Goal: Information Seeking & Learning: Understand process/instructions

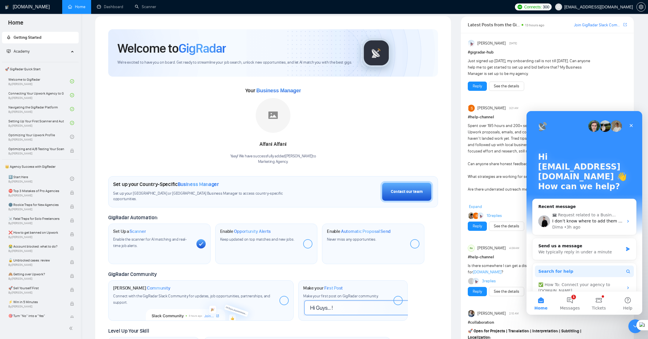
scroll to position [49, 0]
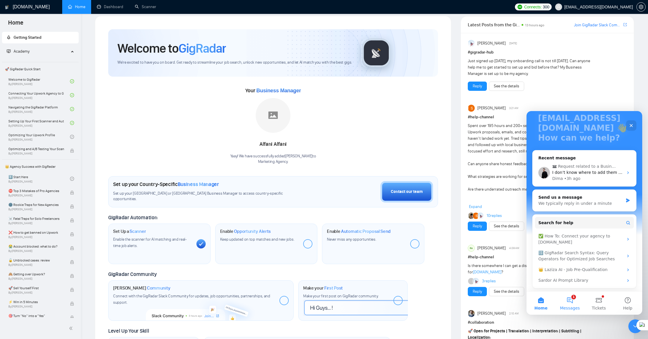
click at [571, 300] on button "1 Messages" at bounding box center [570, 303] width 29 height 23
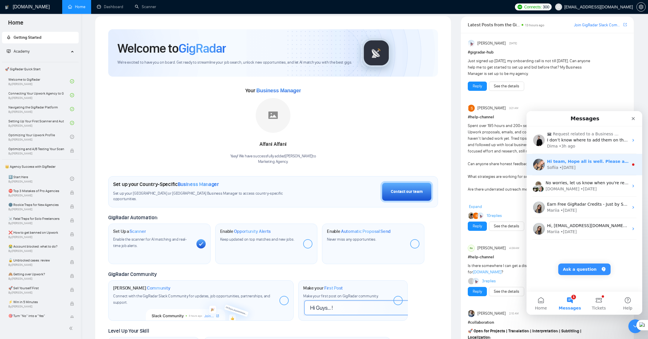
click at [566, 167] on div "• 1d ago" at bounding box center [568, 168] width 16 height 6
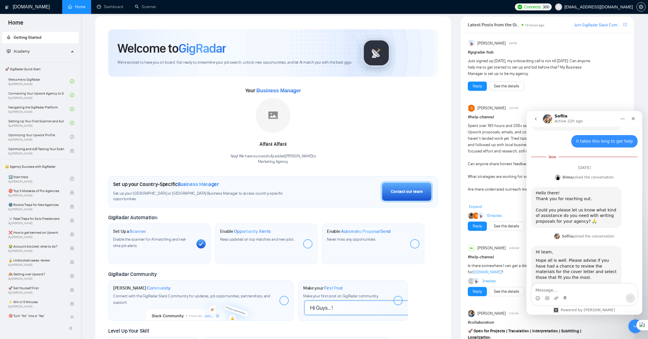
scroll to position [673, 0]
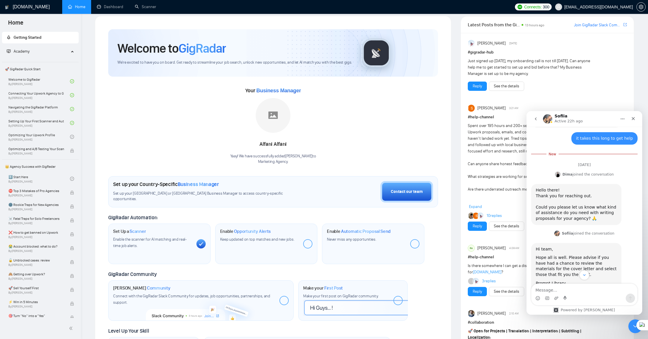
drag, startPoint x: 577, startPoint y: 289, endPoint x: 582, endPoint y: 287, distance: 5.7
click at [577, 288] on textarea "Message…" at bounding box center [585, 289] width 106 height 10
type textarea "i can see prompts but i need giuidance"
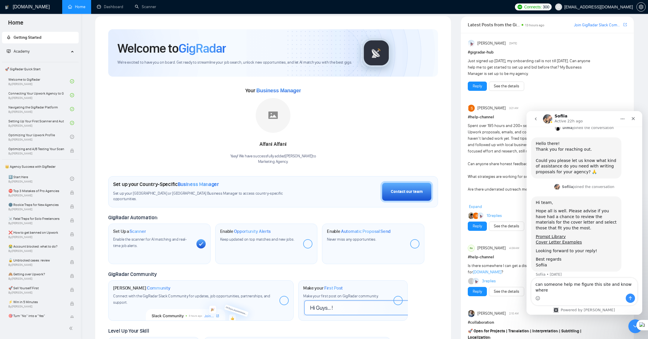
scroll to position [712, 0]
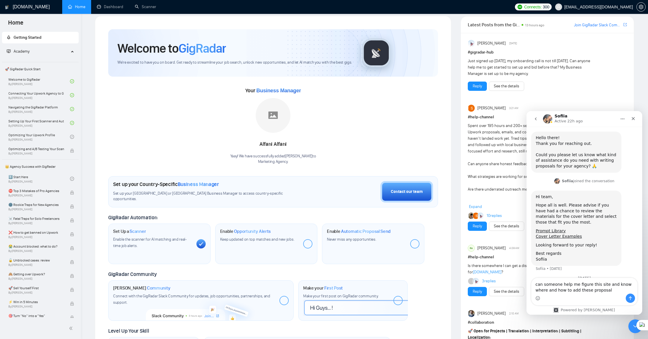
type textarea "can someone help me figure this site and know where and how to add these propos…"
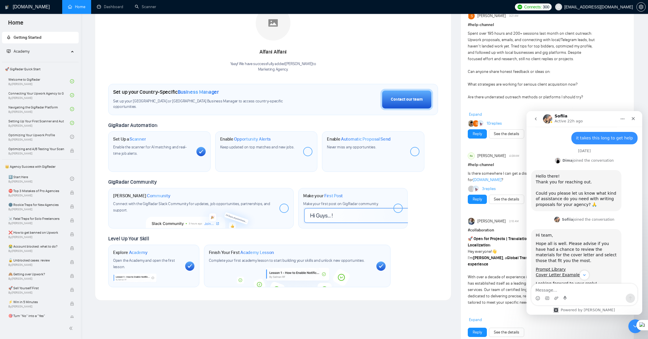
scroll to position [730, 0]
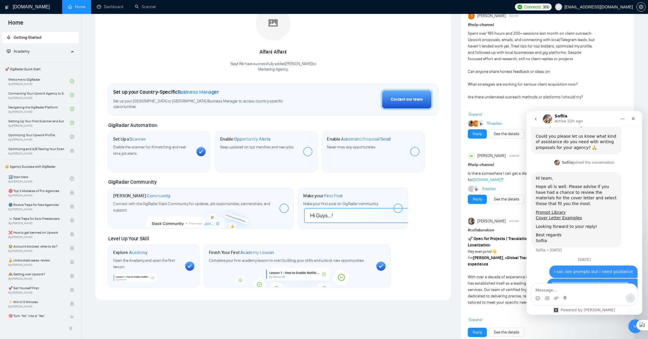
drag, startPoint x: 552, startPoint y: 258, endPoint x: 580, endPoint y: 270, distance: 29.8
click at [580, 282] on div "can someone help me figure this site and know where and how to add these propos…" at bounding box center [592, 290] width 81 height 17
copy div "can someone help me figure this site and know where and how to add these propos…"
click at [564, 278] on div "Copy" at bounding box center [565, 279] width 10 height 5
drag, startPoint x: 539, startPoint y: 238, endPoint x: 530, endPoint y: 240, distance: 9.3
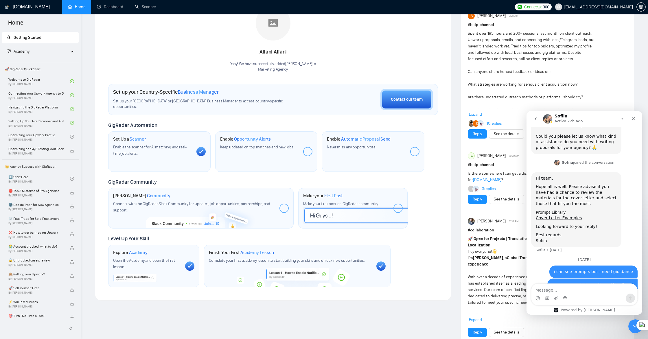
click at [539, 258] on div "September 4" at bounding box center [584, 262] width 106 height 8
click at [534, 117] on icon "go back" at bounding box center [536, 119] width 5 height 5
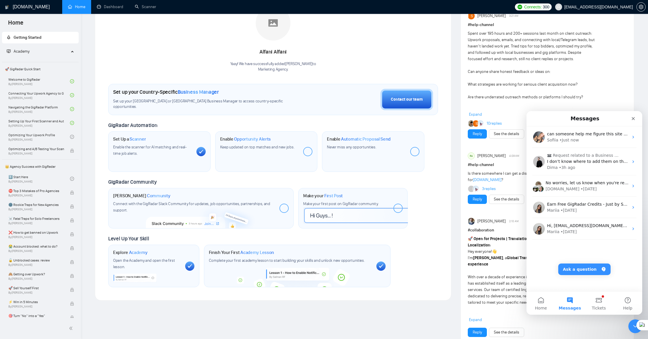
scroll to position [0, 0]
click at [582, 170] on div "Dima • 3h ago" at bounding box center [588, 168] width 82 height 6
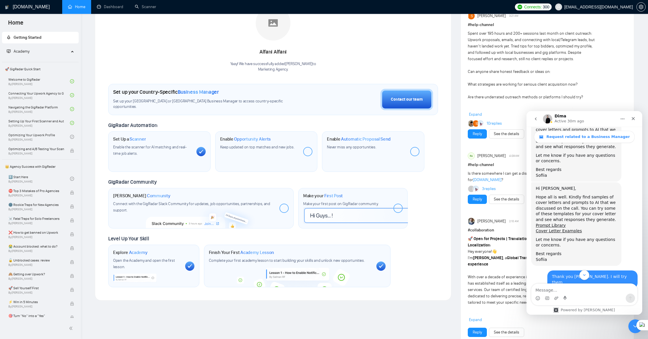
scroll to position [760, 0]
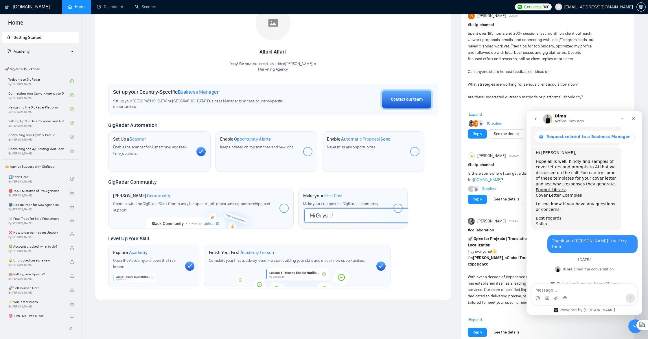
type textarea "can someone help me figure this site and know where and how to add these propos…"
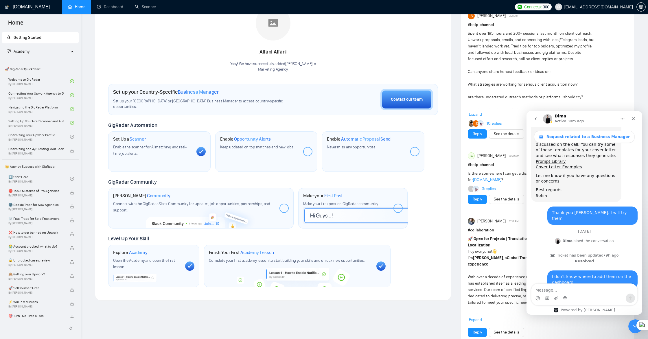
scroll to position [789, 0]
click at [536, 118] on icon "go back" at bounding box center [536, 119] width 5 height 5
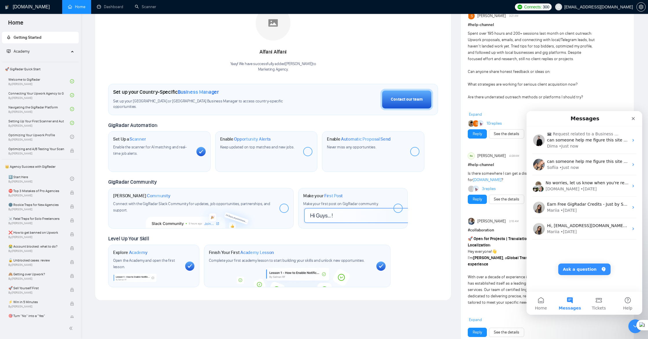
scroll to position [0, 0]
click at [583, 269] on button "Ask a question" at bounding box center [584, 270] width 52 height 12
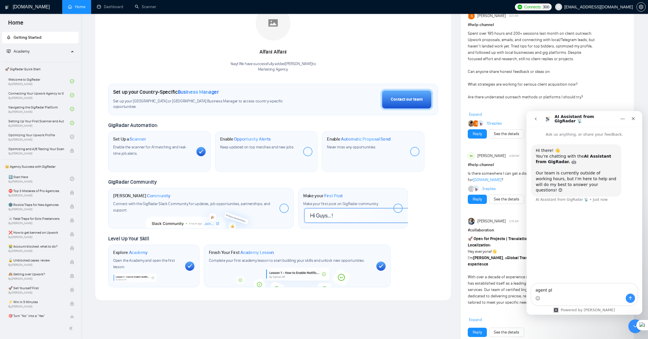
type textarea "agent pls"
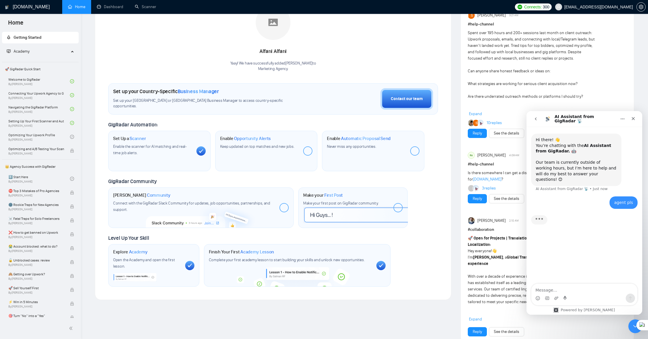
scroll to position [100, 0]
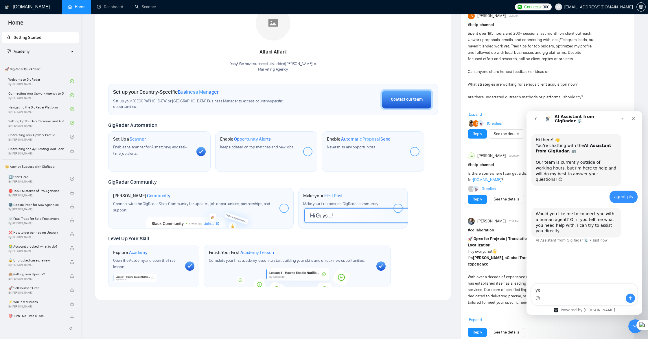
type textarea "yes"
drag, startPoint x: 117, startPoint y: 57, endPoint x: 70, endPoint y: 47, distance: 48.1
click at [117, 57] on div "Your Business Manager Alfani Alfani Yaay! We have successfully added Alfani Alf…" at bounding box center [273, 33] width 330 height 79
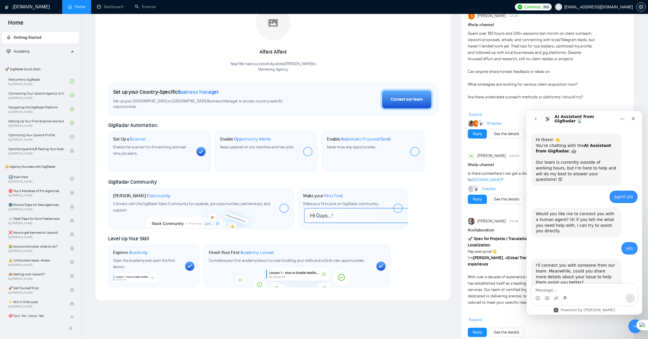
click at [79, 9] on link "Home" at bounding box center [76, 6] width 17 height 5
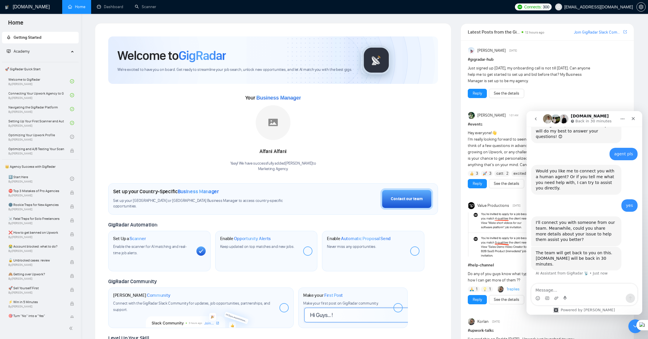
scroll to position [47, 0]
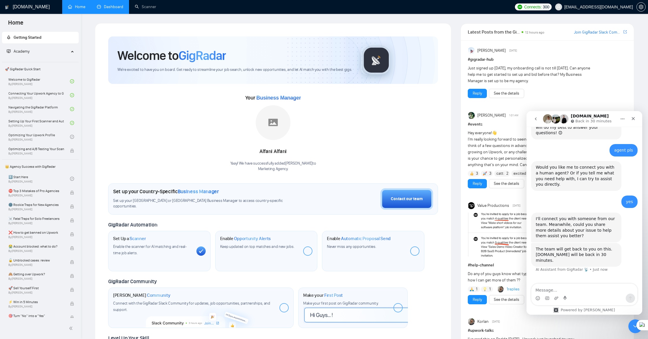
click at [110, 7] on link "Dashboard" at bounding box center [110, 6] width 26 height 5
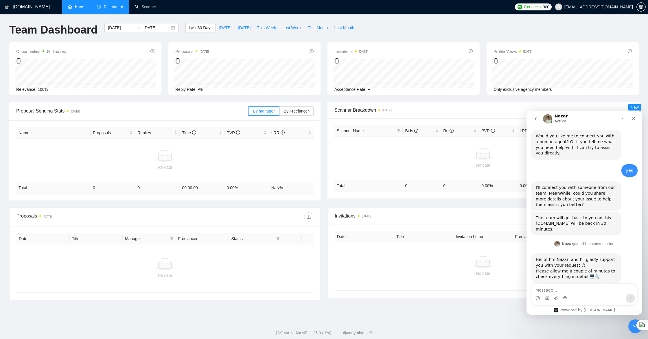
scroll to position [78, 0]
click at [587, 289] on textarea "Message…" at bounding box center [585, 289] width 106 height 10
type textarea "hey"
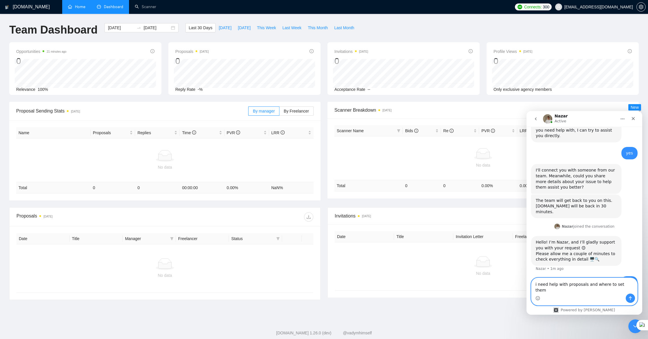
type textarea "i need help with proposals and where to set them"
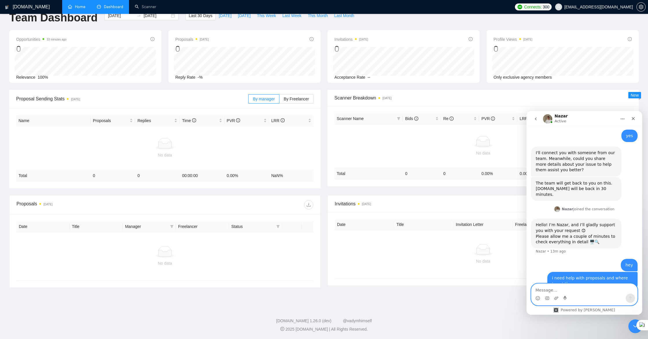
scroll to position [114, 0]
type textarea "IM STILL HERE"
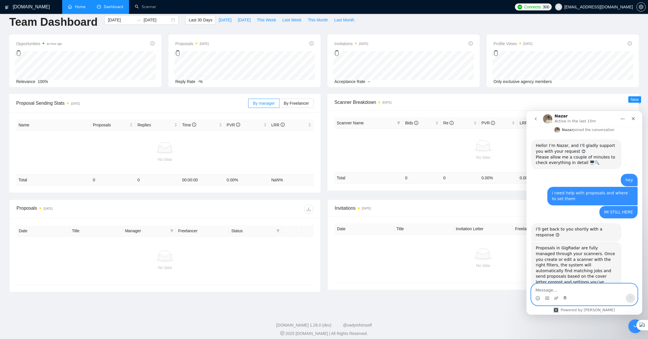
scroll to position [209, 0]
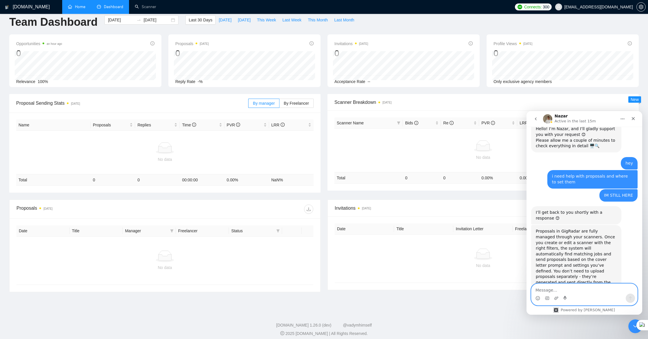
click at [555, 289] on textarea "Message…" at bounding box center [585, 289] width 106 height 10
type textarea "guide me through it"
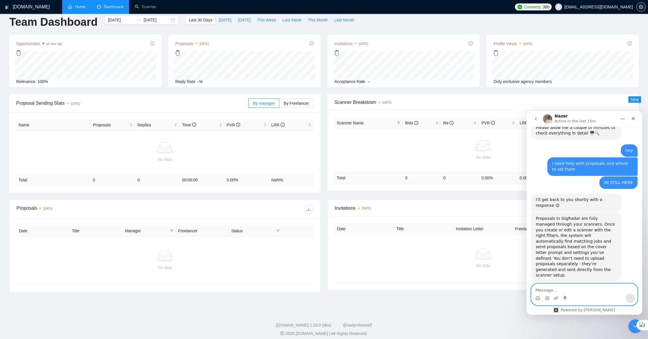
scroll to position [226, 0]
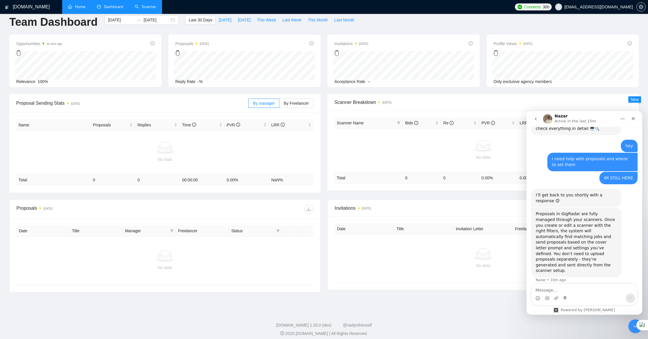
click at [149, 9] on link "Scanner" at bounding box center [145, 6] width 21 height 5
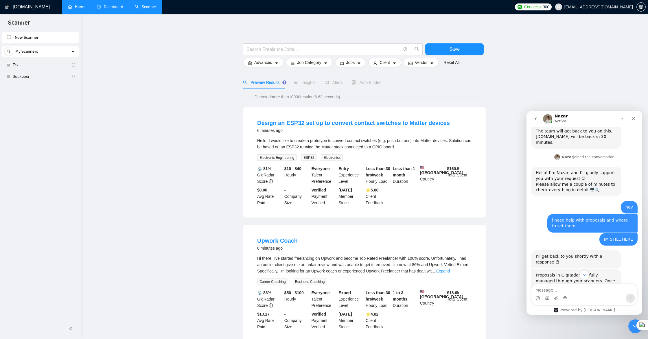
scroll to position [226, 0]
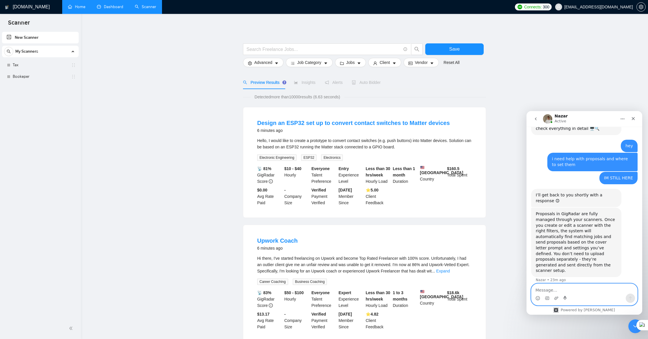
click at [545, 290] on textarea "Message…" at bounding box center [585, 289] width 106 height 10
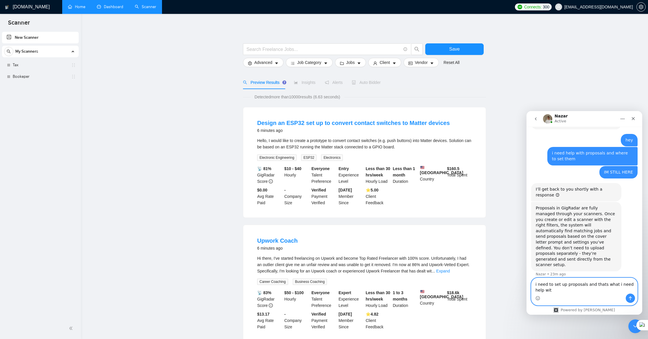
type textarea "i need to set up proposals and thats what i need help with"
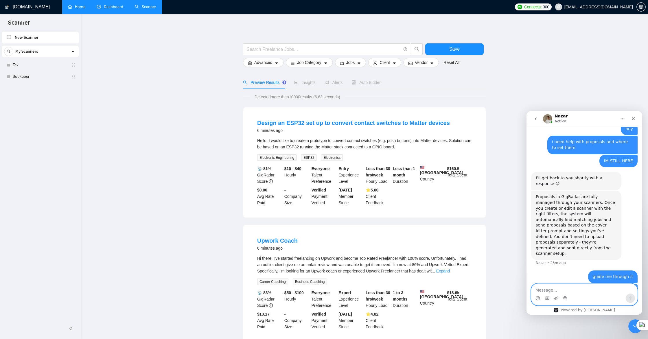
scroll to position [245, 0]
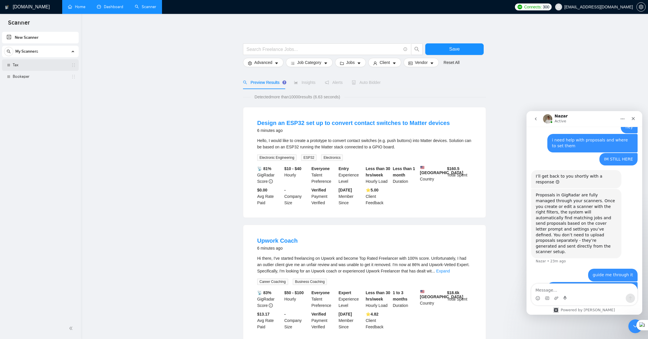
click at [25, 65] on link "Tax" at bounding box center [40, 65] width 55 height 12
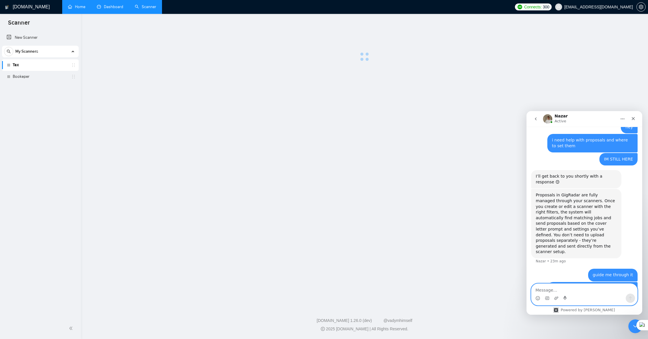
click at [546, 290] on textarea "Message…" at bounding box center [585, 289] width 106 height 10
click at [578, 288] on textarea "can i get help with cobver letter" at bounding box center [585, 289] width 106 height 10
click at [595, 290] on textarea "can i get help with cover letter" at bounding box center [585, 289] width 106 height 10
type textarea "can i get help with cover letter prompts"
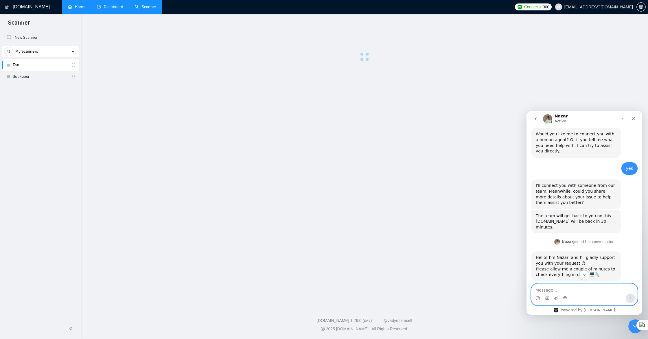
scroll to position [258, 0]
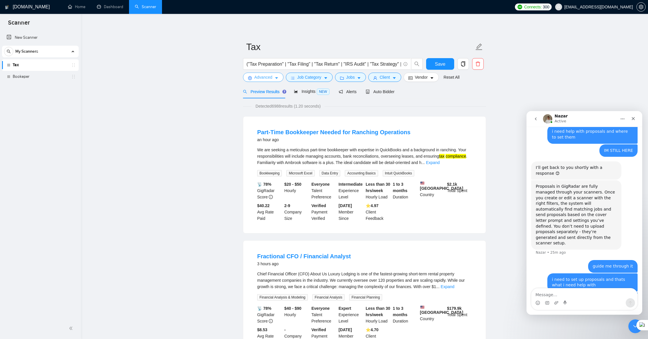
click at [271, 78] on span "Advanced" at bounding box center [263, 77] width 18 height 6
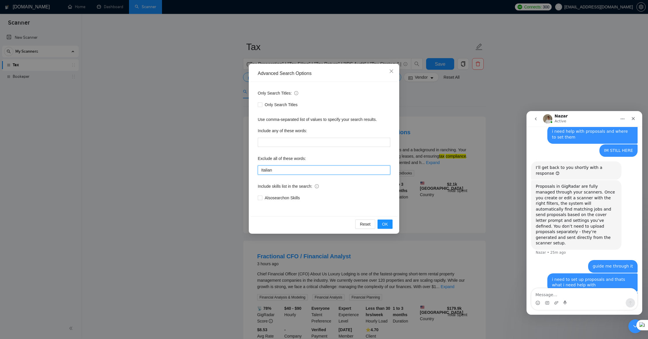
click at [288, 171] on input "Italian" at bounding box center [324, 170] width 133 height 9
click at [387, 225] on span "OK" at bounding box center [385, 224] width 6 height 6
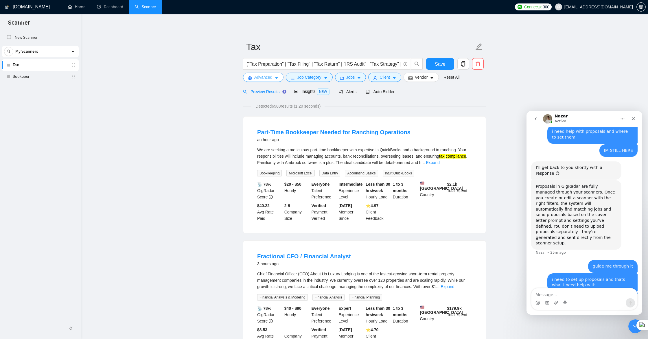
click at [270, 78] on span "Advanced" at bounding box center [263, 77] width 18 height 6
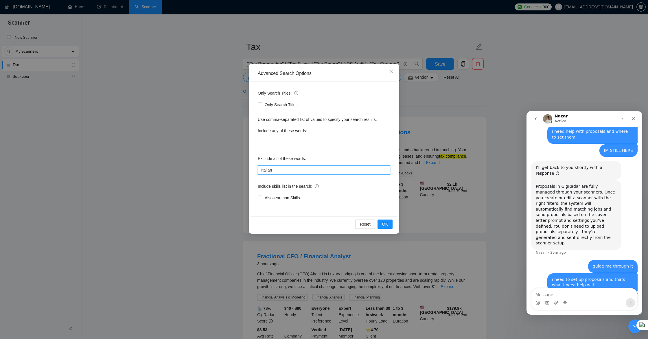
drag, startPoint x: 281, startPoint y: 172, endPoint x: 258, endPoint y: 171, distance: 23.2
click at [258, 171] on div "Only Search Titles: Only Search Titles Use comma-separated list of values to sp…" at bounding box center [324, 149] width 146 height 135
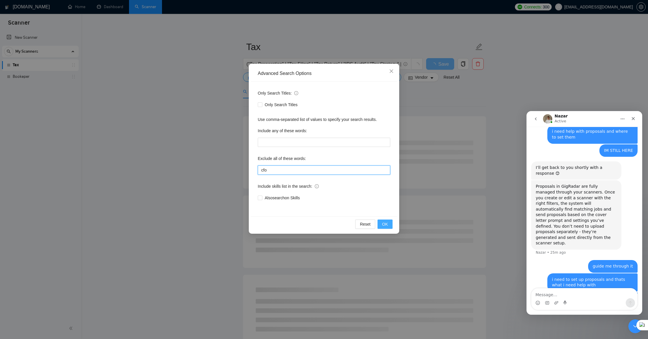
type input "cfo"
click at [384, 225] on span "OK" at bounding box center [385, 224] width 6 height 6
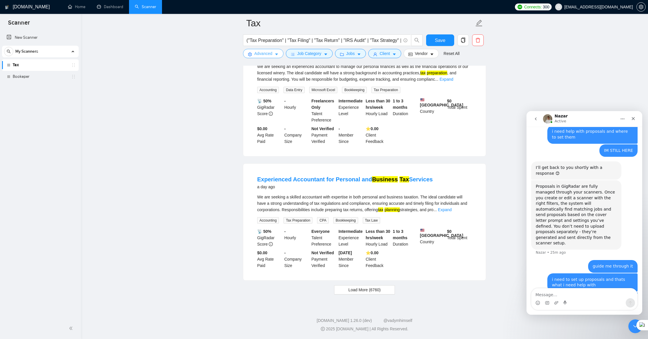
scroll to position [1108, 0]
click at [361, 293] on span "Load More (6760)" at bounding box center [364, 290] width 32 height 6
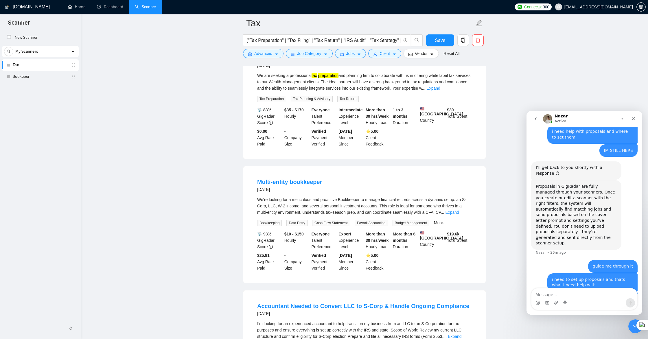
scroll to position [1706, 0]
click at [440, 90] on link "Expand" at bounding box center [434, 87] width 14 height 5
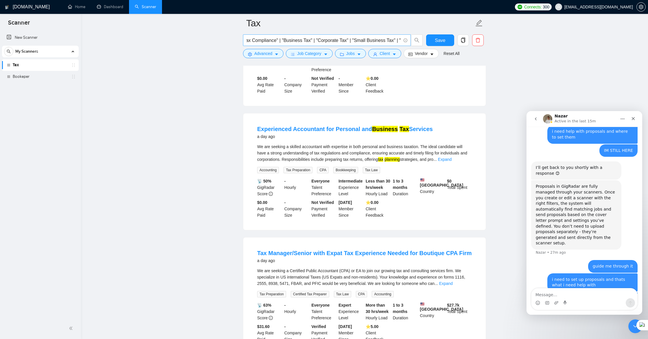
scroll to position [0, 266]
click at [401, 40] on span "("Tax Preparation" | "Tax Filing" | "Tax Return" | "IRS Audit" | "Tax Strategy"…" at bounding box center [327, 40] width 168 height 12
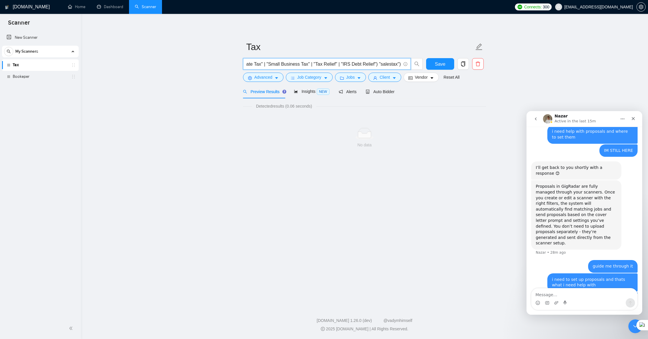
scroll to position [0, 290]
click at [378, 63] on input "("Tax Preparation" | "Tax Filing" | "Tax Return" | "IRS Audit" | "Tax Strategy"…" at bounding box center [324, 63] width 155 height 7
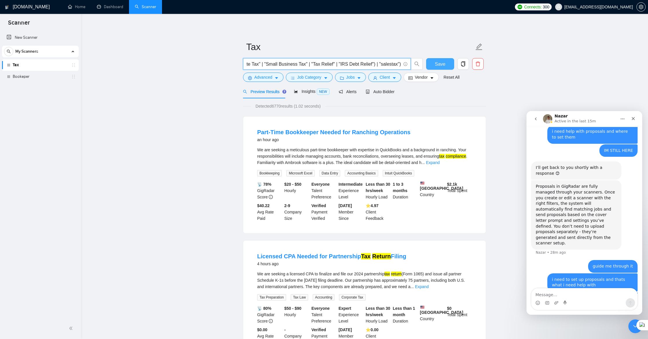
type input "("Tax Preparation" | "Tax Filing" | "Tax Return" | "IRS Audit" | "Tax Strategy"…"
click at [440, 67] on span "Save" at bounding box center [440, 63] width 10 height 7
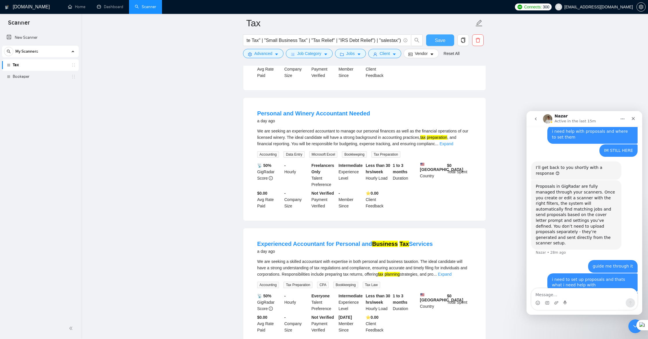
scroll to position [1108, 0]
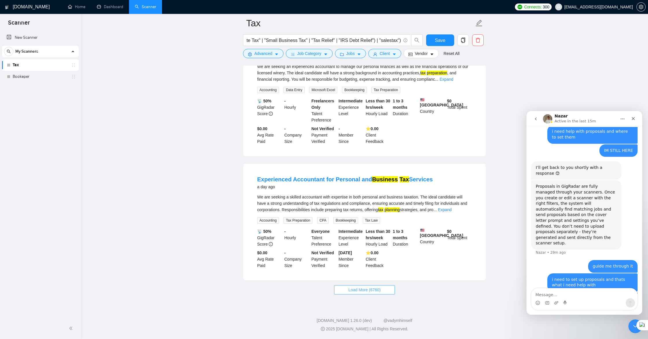
click at [369, 290] on span "Load More (6760)" at bounding box center [364, 290] width 32 height 6
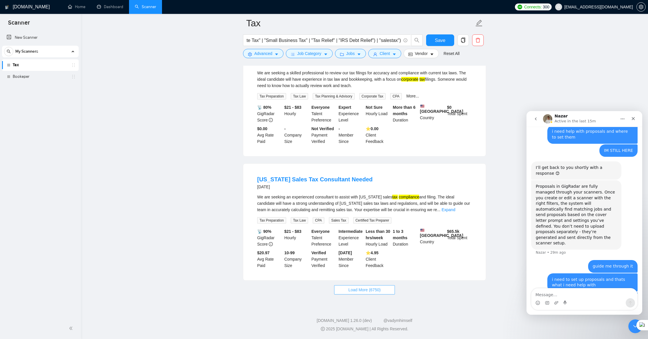
scroll to position [2384, 0]
click at [362, 292] on span "Load More (6750)" at bounding box center [364, 290] width 32 height 6
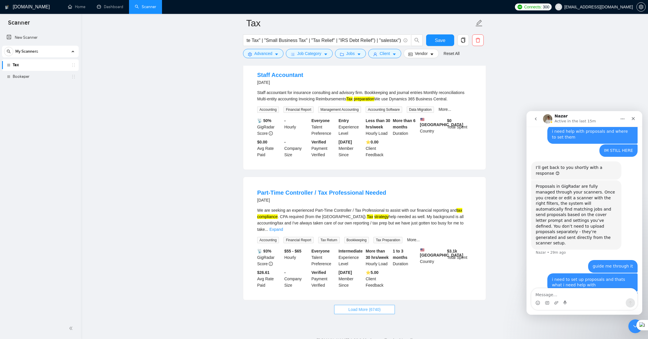
scroll to position [3661, 0]
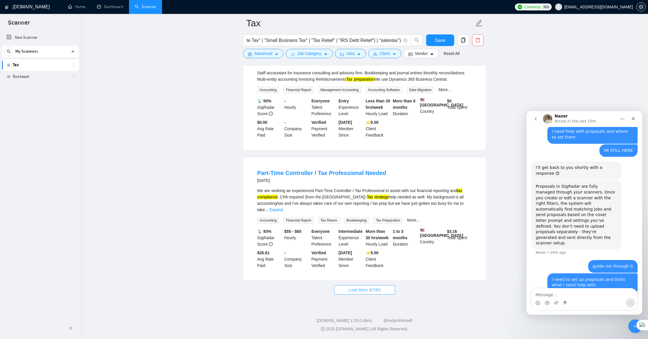
click at [361, 289] on span "Load More (6740)" at bounding box center [364, 290] width 32 height 6
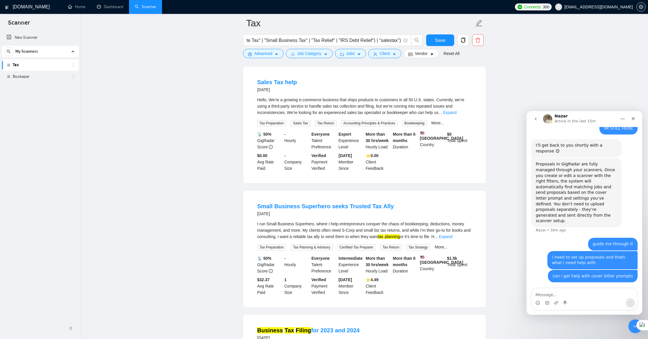
scroll to position [4697, 0]
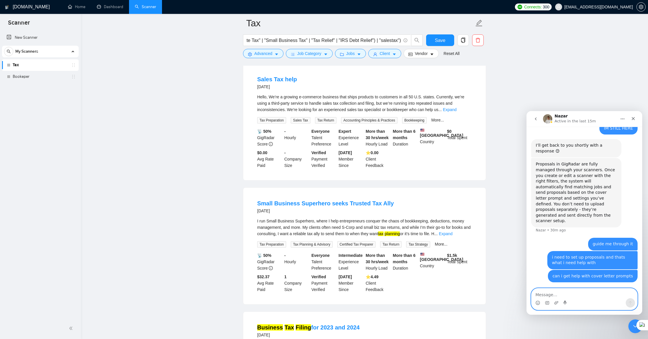
click at [539, 293] on textarea "Message…" at bounding box center [585, 293] width 106 height 10
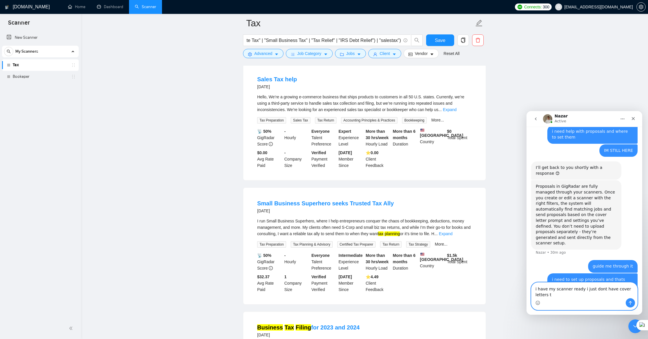
scroll to position [259, 0]
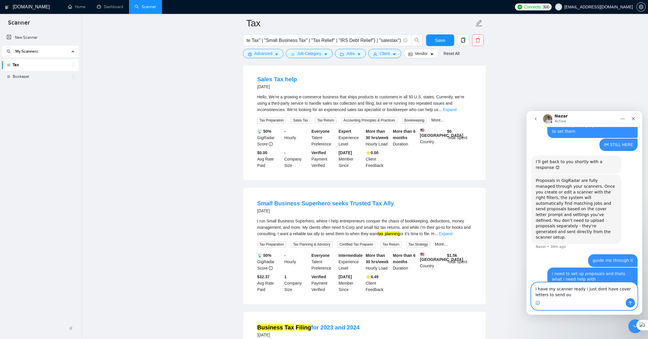
type textarea "i have my scanner ready i just dont have cover letters to send out"
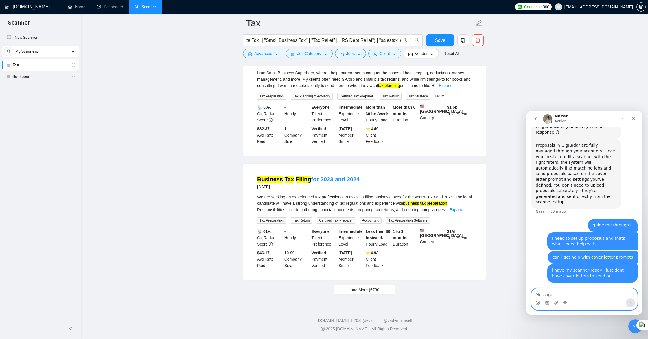
scroll to position [4937, 0]
click at [376, 292] on span "Load More (6730)" at bounding box center [364, 290] width 32 height 6
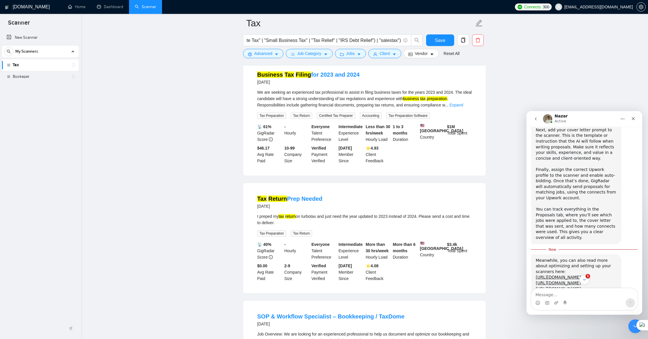
scroll to position [585, 0]
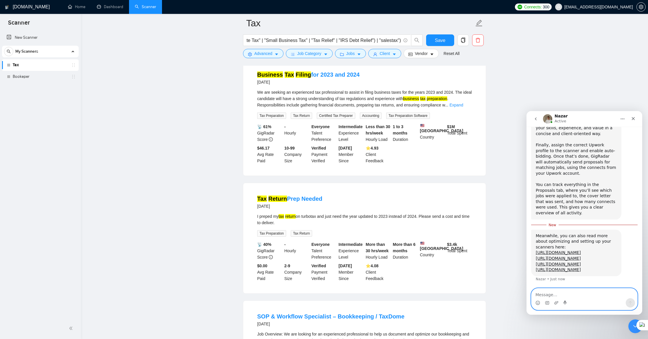
click at [573, 295] on textarea "Message…" at bounding box center [585, 293] width 106 height 10
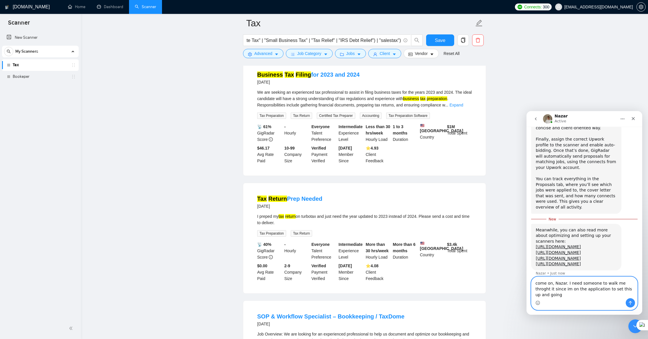
drag, startPoint x: 632, startPoint y: 289, endPoint x: 624, endPoint y: 287, distance: 8.3
click at [624, 287] on textarea "come on, Nazar. I need someone to walk me throght it since im on the applicatio…" at bounding box center [585, 287] width 106 height 21
type textarea "come on, Nazar. I need someone to walk me through it since im on the applicatio…"
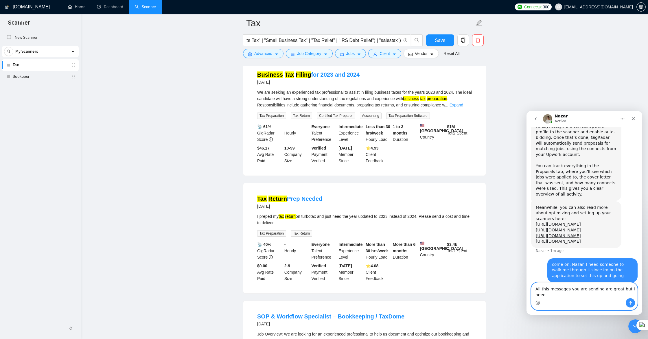
scroll to position [609, 0]
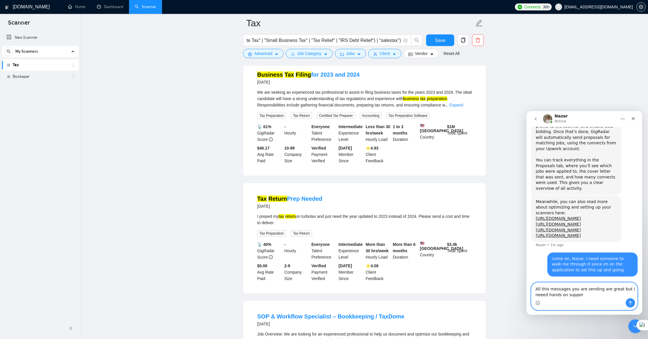
type textarea "All this messages you are sending are great but i neeed hands on support"
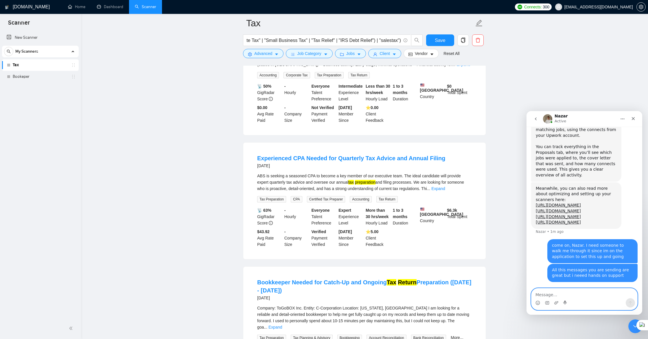
scroll to position [6026, 0]
click at [422, 56] on span "Vendor" at bounding box center [421, 53] width 13 height 6
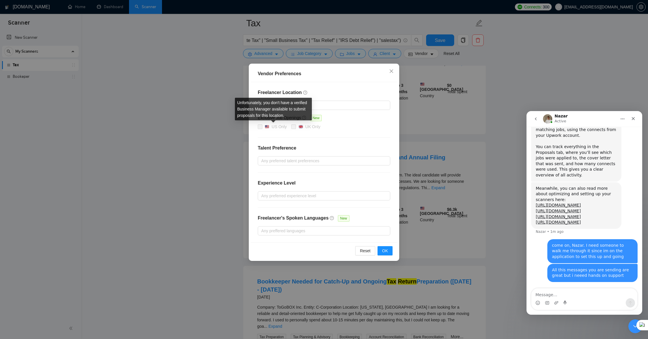
click at [261, 127] on span at bounding box center [260, 126] width 5 height 5
click at [391, 71] on icon "close" at bounding box center [391, 71] width 5 height 5
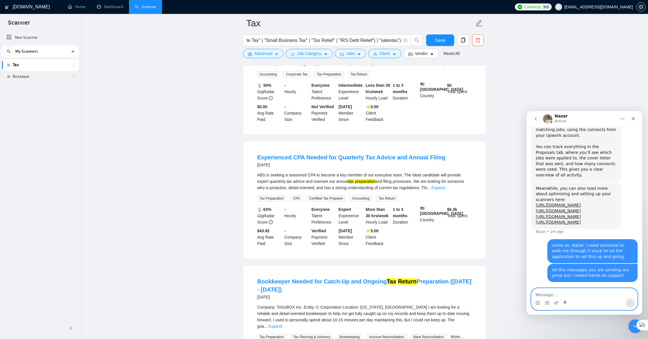
click at [549, 295] on textarea "Message…" at bounding box center [585, 293] width 106 height 10
click at [562, 296] on textarea "how can i alsorequest for us only clients" at bounding box center [585, 293] width 106 height 10
type textarea "how can i also request for us only clients"
click at [615, 294] on textarea "how can i also request for us only clients" at bounding box center [585, 293] width 106 height 10
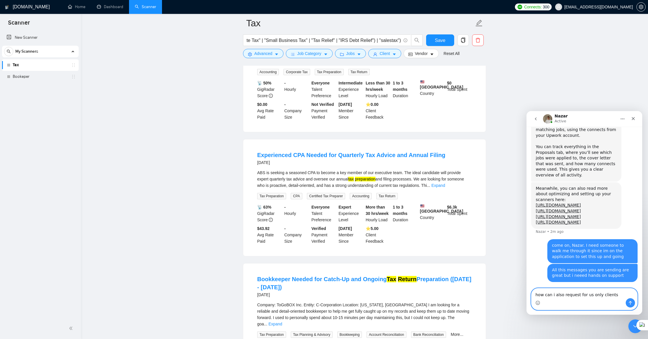
drag, startPoint x: 614, startPoint y: 295, endPoint x: 610, endPoint y: 295, distance: 3.8
click at [610, 295] on textarea "how can i also request for us only clients" at bounding box center [585, 293] width 106 height 10
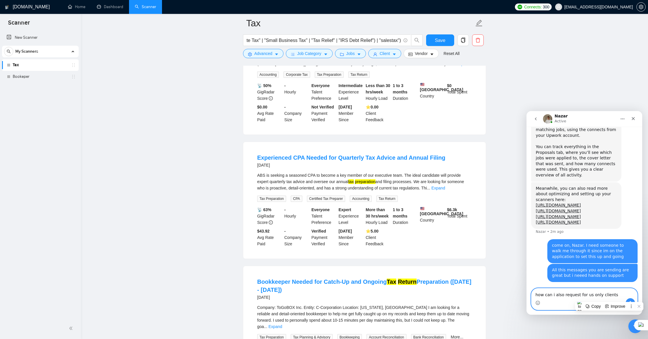
scroll to position [6026, 0]
click at [618, 297] on textarea "how can i also request for us only clients" at bounding box center [585, 293] width 106 height 10
drag, startPoint x: 616, startPoint y: 296, endPoint x: 532, endPoint y: 294, distance: 83.9
click at [532, 294] on textarea "how can i also request for us only clients" at bounding box center [585, 293] width 106 height 10
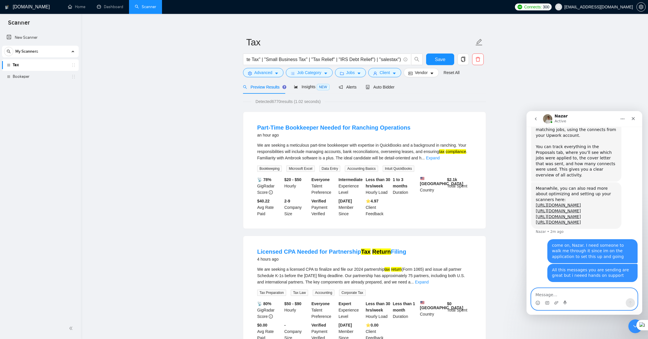
scroll to position [0, 0]
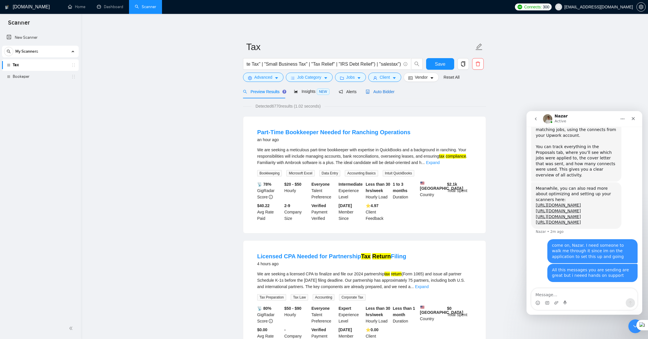
click at [376, 94] on span "Auto Bidder" at bounding box center [380, 91] width 29 height 5
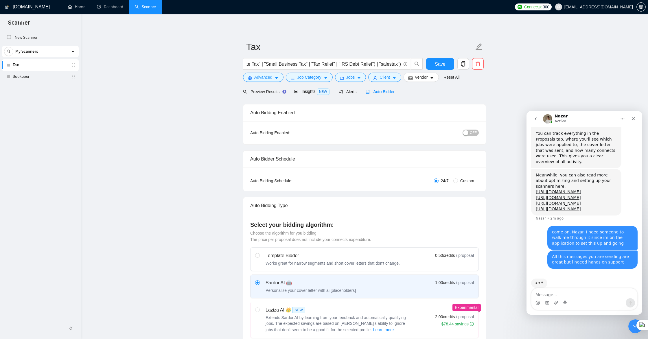
scroll to position [645, 0]
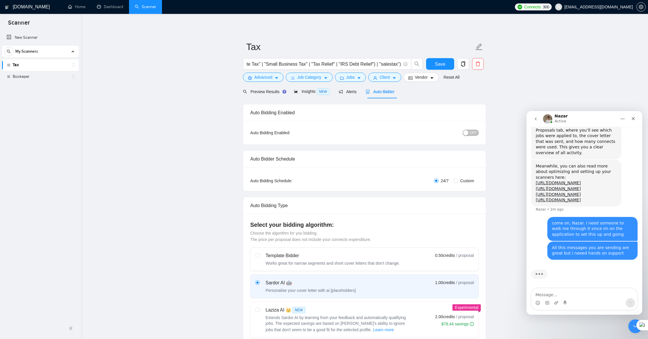
click at [468, 133] on div "button" at bounding box center [465, 132] width 5 height 5
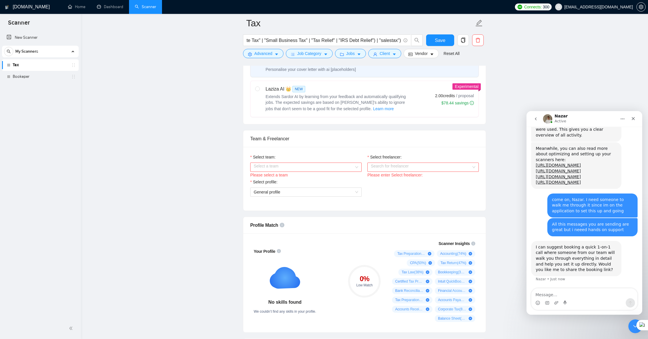
scroll to position [232, 0]
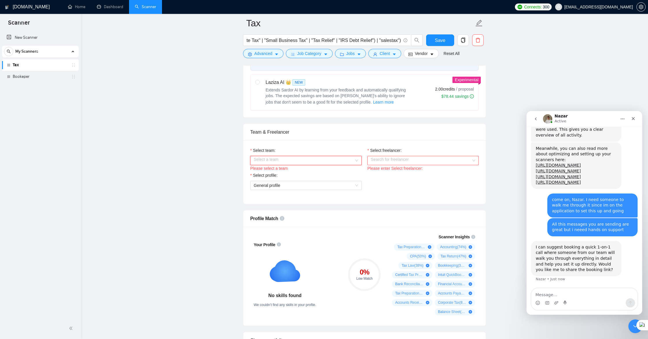
click at [346, 161] on input "Select team:" at bounding box center [304, 160] width 100 height 9
click at [334, 170] on div "Marketing Agency" at bounding box center [306, 172] width 104 height 6
click at [395, 161] on input "Select freelancer:" at bounding box center [421, 160] width 100 height 9
click at [395, 174] on span "[PERSON_NAME]" at bounding box center [387, 172] width 33 height 5
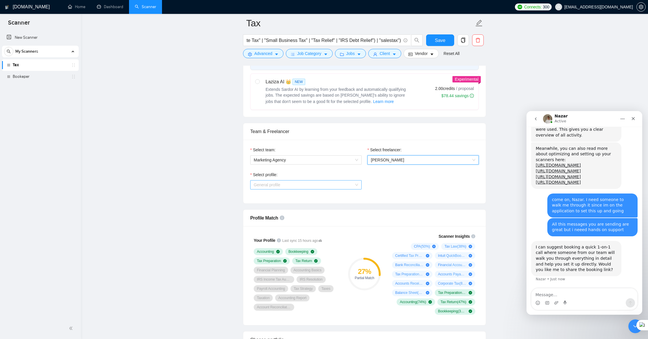
click at [286, 184] on span "General profile" at bounding box center [306, 185] width 104 height 9
click at [284, 206] on div "Tax Preparation" at bounding box center [306, 205] width 104 height 6
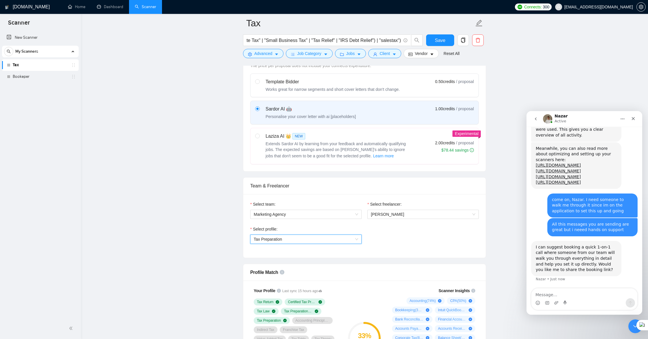
scroll to position [174, 0]
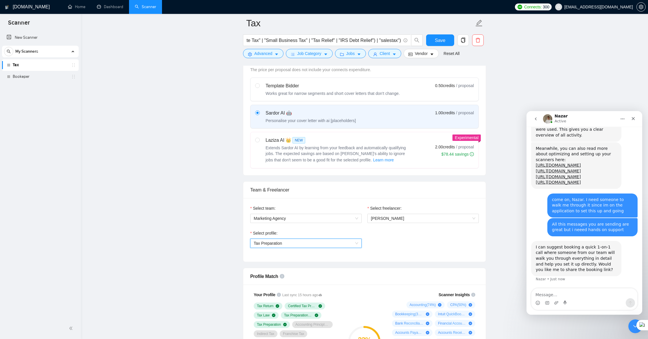
click at [378, 122] on div "Sardor AI 🤖 Personalise your cover letter with ai [placeholders] 1.00 credits /…" at bounding box center [364, 117] width 219 height 14
click at [259, 115] on input "radio" at bounding box center [257, 113] width 4 height 4
click at [258, 85] on input "radio" at bounding box center [257, 85] width 4 height 4
radio input "true"
radio input "false"
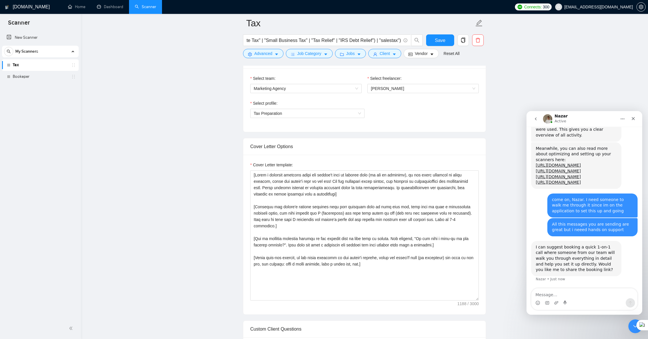
scroll to position [305, 0]
click at [560, 295] on textarea "Message…" at bounding box center [585, 293] width 106 height 10
type textarea "ok"
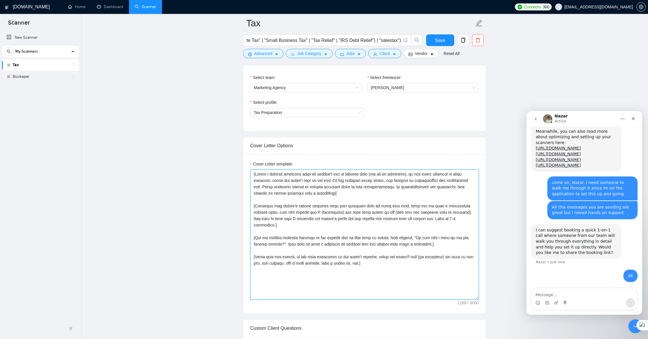
drag, startPoint x: 256, startPoint y: 174, endPoint x: 349, endPoint y: 195, distance: 95.6
click at [349, 195] on textarea "Cover Letter template:" at bounding box center [364, 235] width 229 height 130
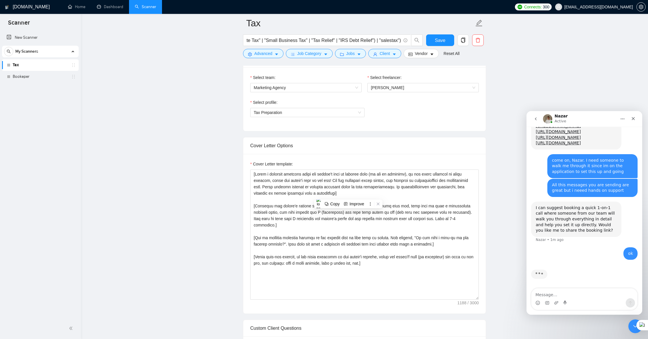
drag, startPoint x: 254, startPoint y: 175, endPoint x: 393, endPoint y: 264, distance: 165.0
click at [393, 264] on textarea "Cover Letter template:" at bounding box center [364, 235] width 229 height 130
click at [540, 295] on textarea "Message…" at bounding box center [585, 293] width 106 height 10
paste textarea "[Write a personal greeting using the client's name or company name (if any is p…"
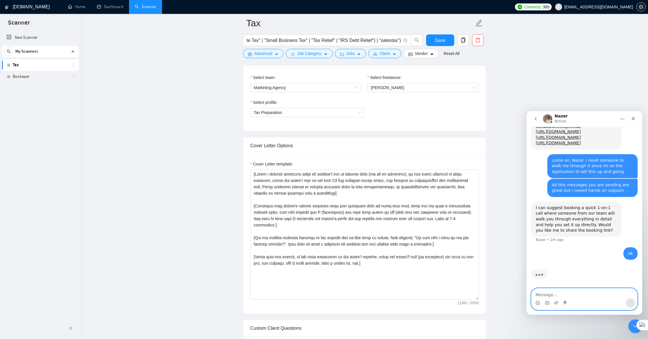
type textarea "[Write a personal greeting using the client's name or company name (if any is p…"
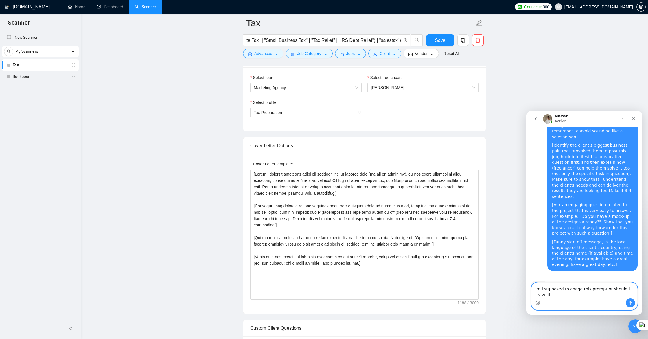
scroll to position [900, 0]
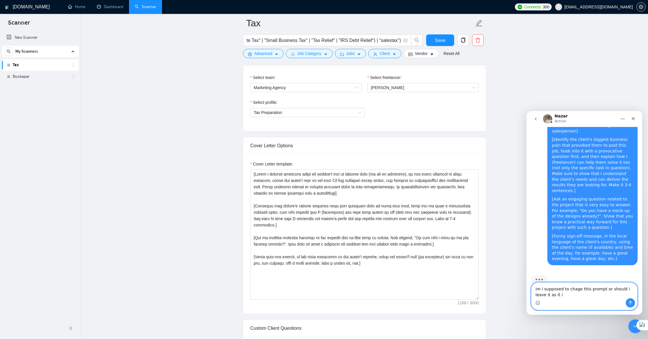
type textarea "im i supposed to chage this prompt or should i leave it as it is"
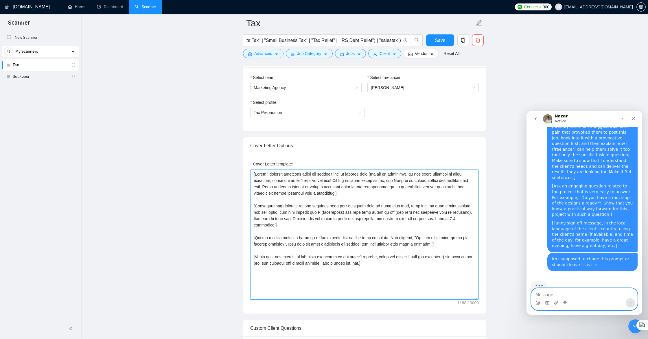
scroll to position [890, 0]
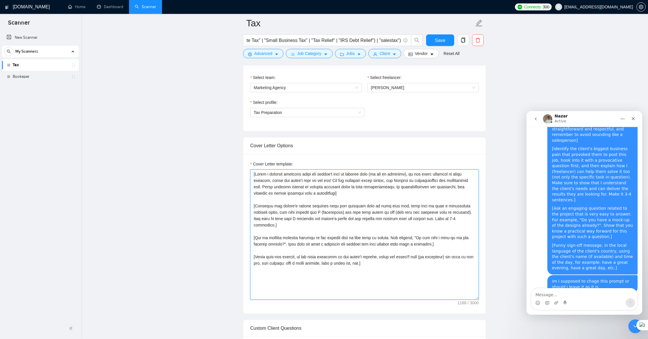
click at [280, 219] on textarea "Cover Letter template:" at bounding box center [364, 235] width 229 height 130
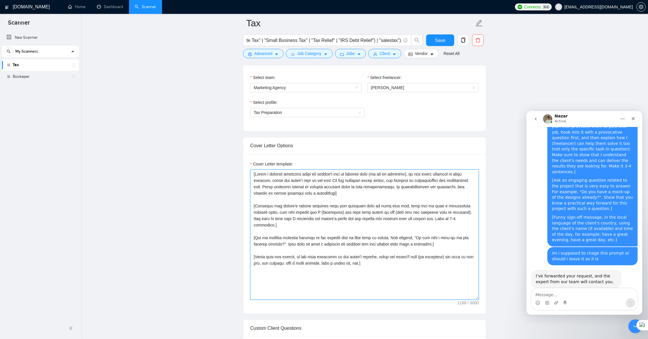
scroll to position [913, 0]
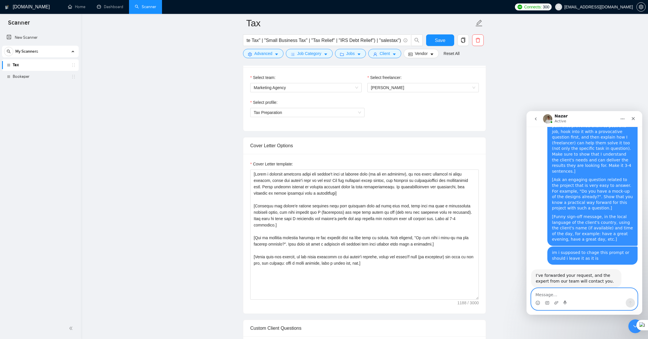
click at [555, 294] on textarea "Message…" at bounding box center [585, 293] width 106 height 10
type textarea "thank you"
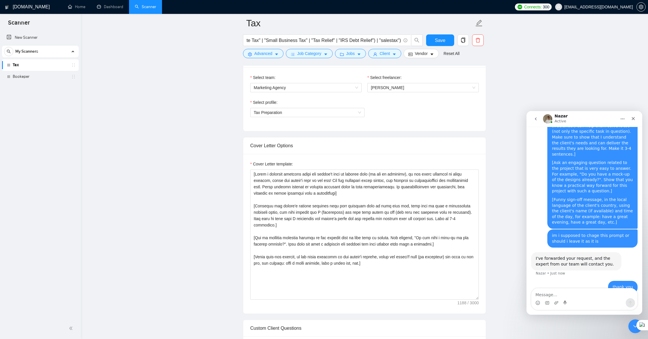
click at [536, 117] on icon "go back" at bounding box center [536, 119] width 5 height 5
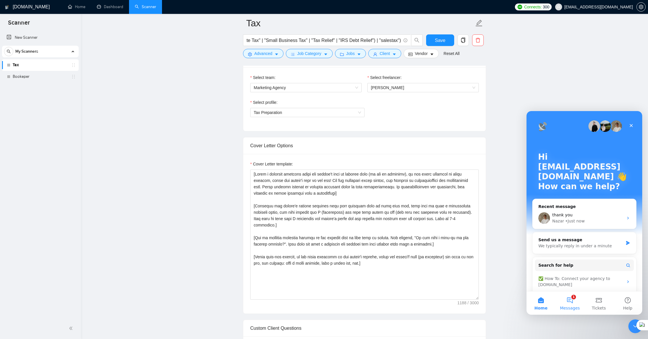
click at [569, 299] on button "1 Messages" at bounding box center [570, 303] width 29 height 23
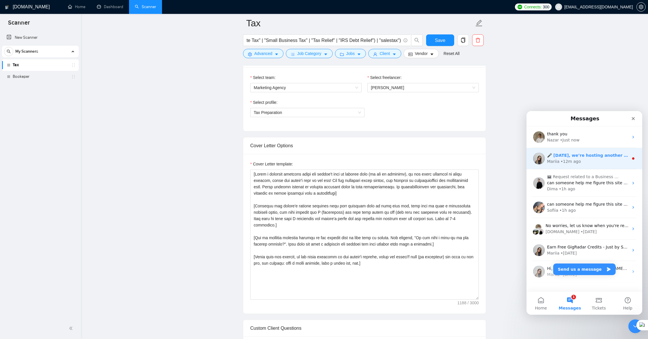
click at [589, 161] on div "Mariia • 12m ago" at bounding box center [588, 162] width 82 height 6
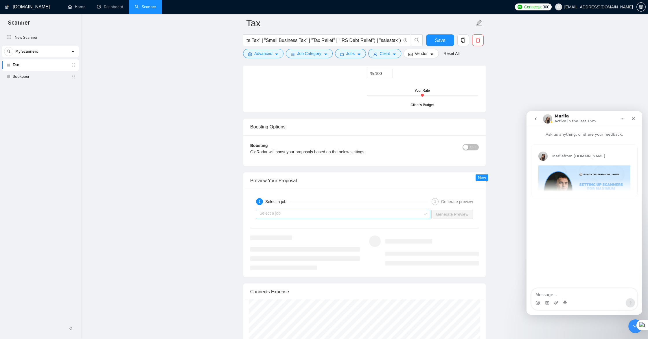
scroll to position [724, 0]
click at [467, 147] on div "button" at bounding box center [465, 146] width 5 height 5
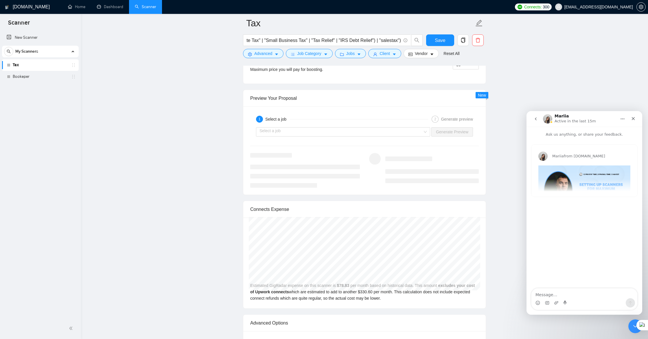
scroll to position [835, 0]
click at [300, 129] on input "search" at bounding box center [341, 130] width 163 height 9
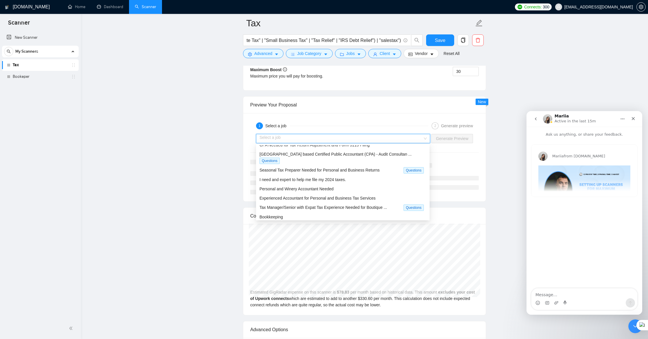
scroll to position [44, 0]
click at [314, 194] on span "Experienced Accountant for Personal and Business Tax Services" at bounding box center [318, 196] width 116 height 5
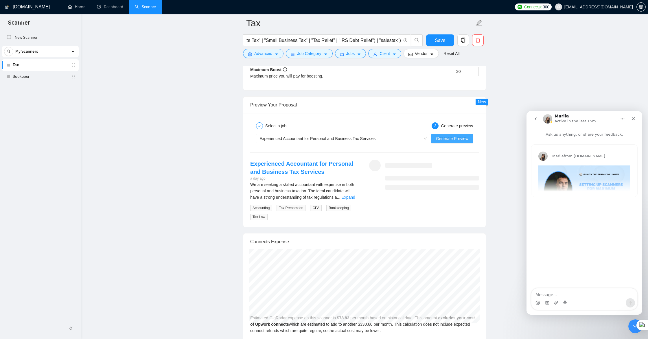
click at [444, 139] on span "Generate Preview" at bounding box center [452, 138] width 32 height 6
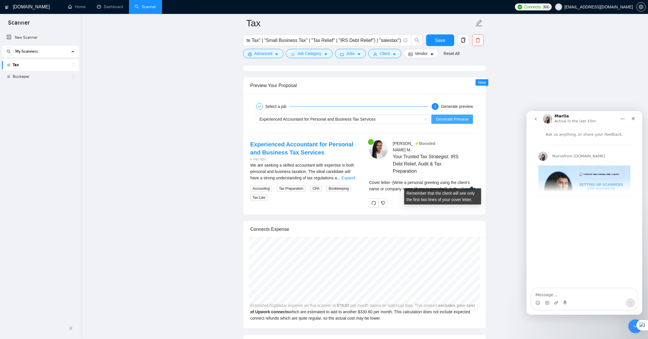
scroll to position [847, 0]
click at [475, 186] on link "Expand" at bounding box center [469, 188] width 14 height 5
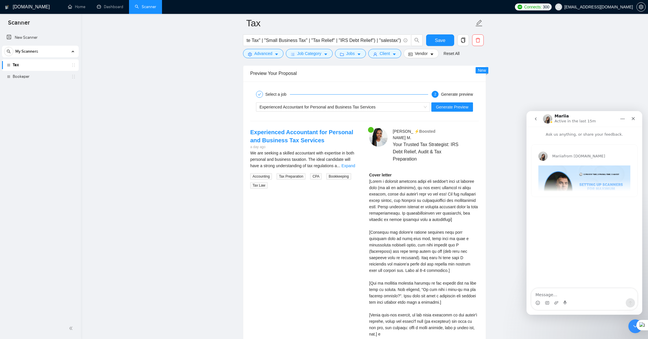
scroll to position [859, 0]
click at [350, 166] on link "Expand" at bounding box center [348, 165] width 14 height 5
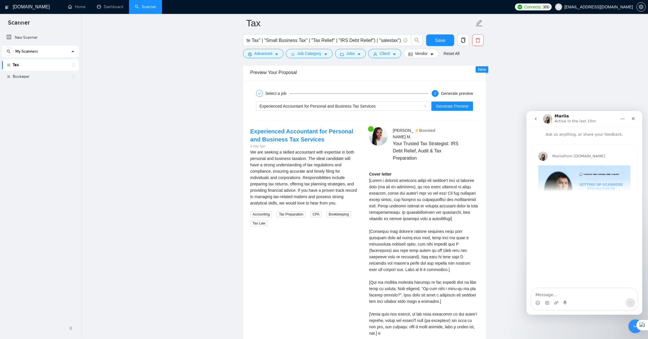
click at [581, 180] on div "Mariia from GigRadar.io 🎤 This Friday, we’re hosting another exclusive session …" at bounding box center [585, 171] width 106 height 52
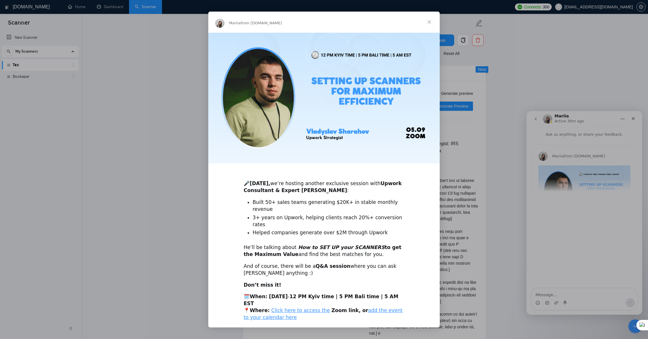
scroll to position [1, 0]
click at [315, 326] on link "subscribe to the Community Event Calendar" at bounding box center [324, 329] width 109 height 6
click at [381, 307] on link "add the event to your calendar here" at bounding box center [323, 313] width 159 height 13
click at [429, 21] on span "Close" at bounding box center [429, 22] width 21 height 21
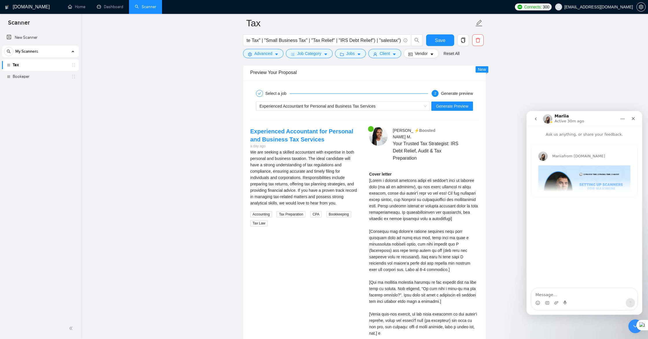
click at [536, 118] on icon "go back" at bounding box center [536, 119] width 5 height 5
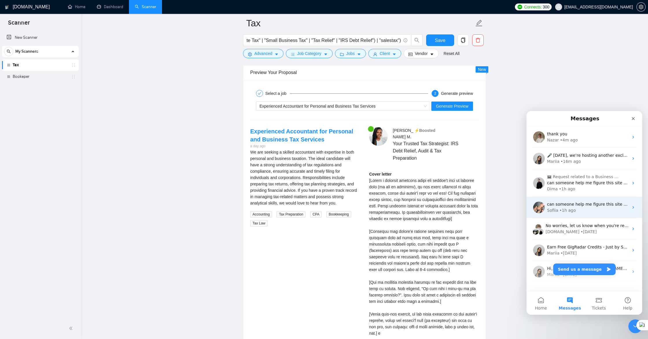
click at [587, 213] on div "Sofiia • 1h ago" at bounding box center [588, 210] width 82 height 6
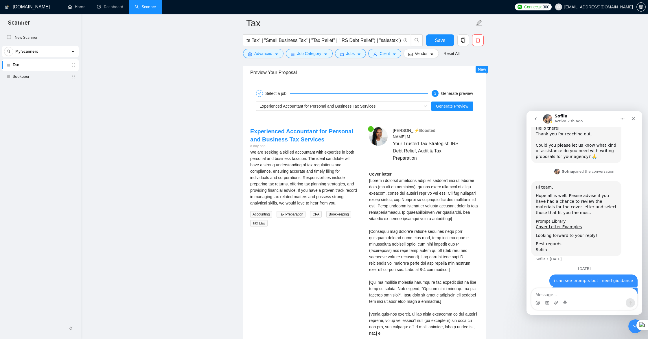
scroll to position [725, 0]
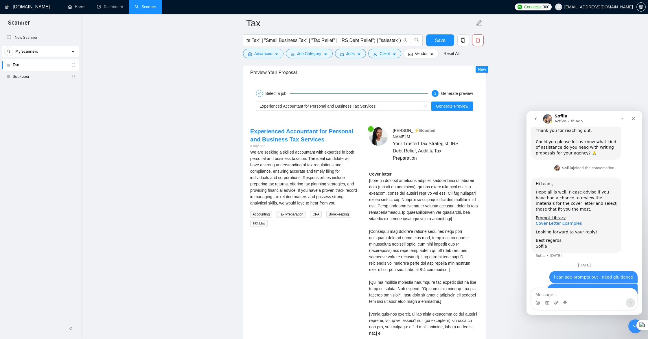
click at [563, 221] on link "Cover Letter Examples" at bounding box center [559, 223] width 46 height 5
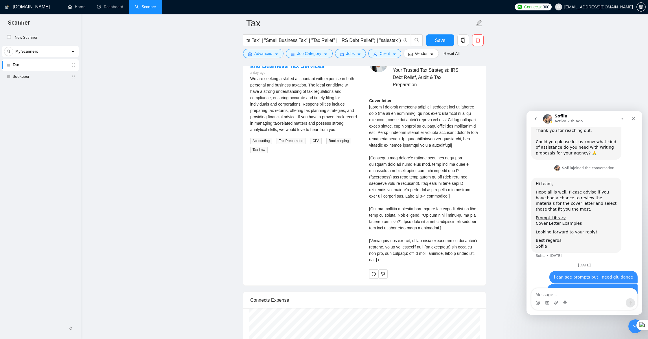
scroll to position [933, 0]
click at [544, 216] on link "Prompt Library" at bounding box center [551, 218] width 30 height 5
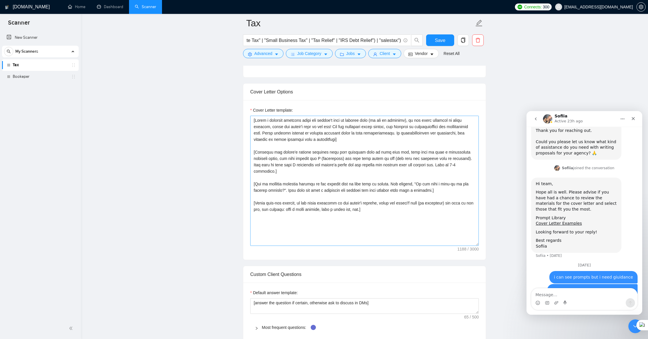
scroll to position [359, 0]
drag, startPoint x: 255, startPoint y: 120, endPoint x: 363, endPoint y: 215, distance: 142.9
click at [363, 215] on textarea "Cover Letter template:" at bounding box center [364, 181] width 229 height 130
paste textarea "CLIENT NAME or COMPANY], Really appreciated seeing your post about [insert key …"
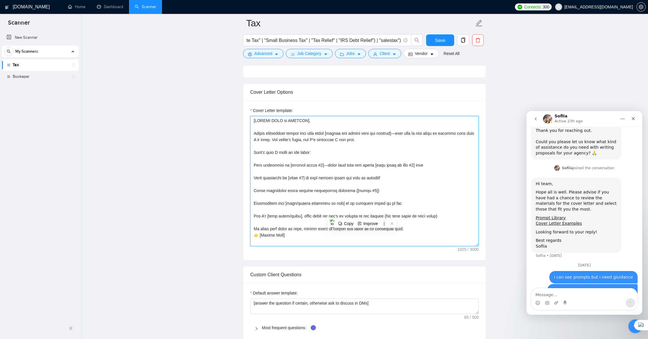
scroll to position [43, 0]
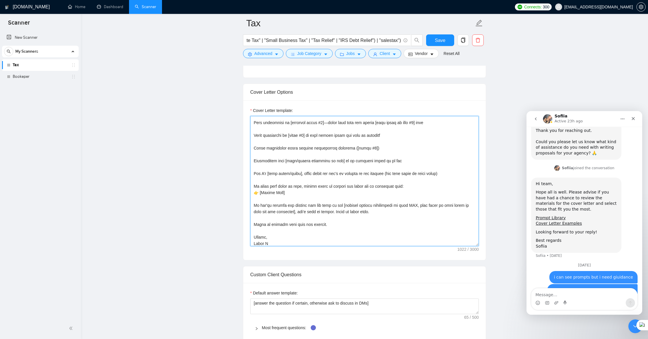
drag, startPoint x: 267, startPoint y: 236, endPoint x: 254, endPoint y: 236, distance: 12.2
click at [254, 236] on textarea "Cover Letter template:" at bounding box center [364, 181] width 229 height 130
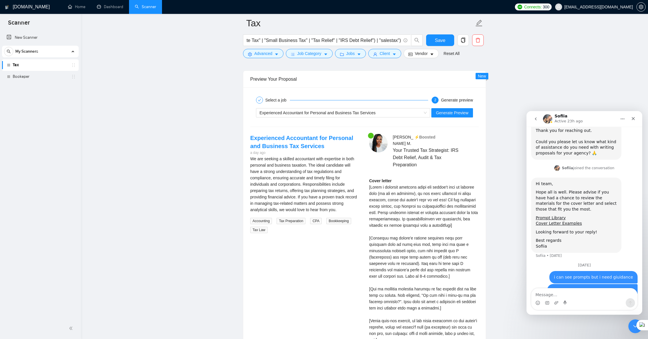
scroll to position [855, 0]
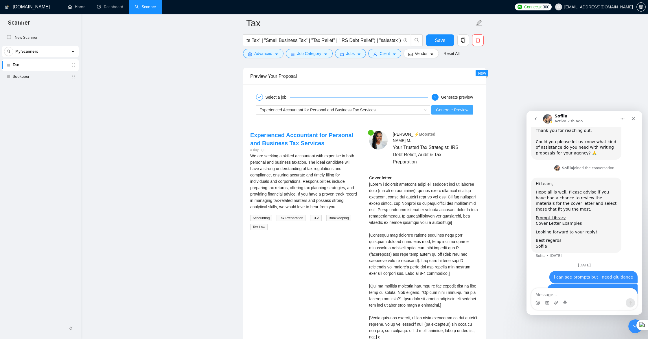
click at [442, 111] on span "Generate Preview" at bounding box center [452, 110] width 32 height 6
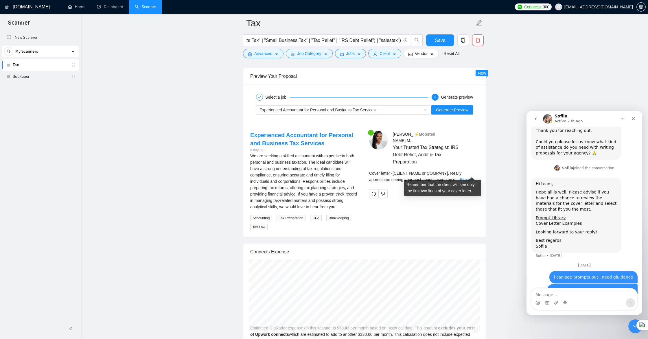
click at [474, 177] on link "Expand" at bounding box center [467, 179] width 14 height 5
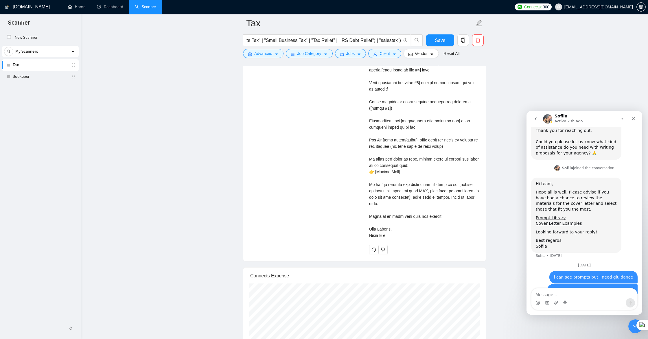
scroll to position [1027, 0]
click at [375, 249] on icon "redo" at bounding box center [374, 249] width 5 height 5
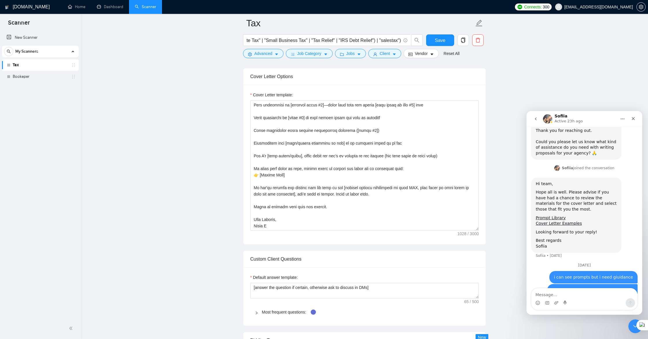
scroll to position [378, 0]
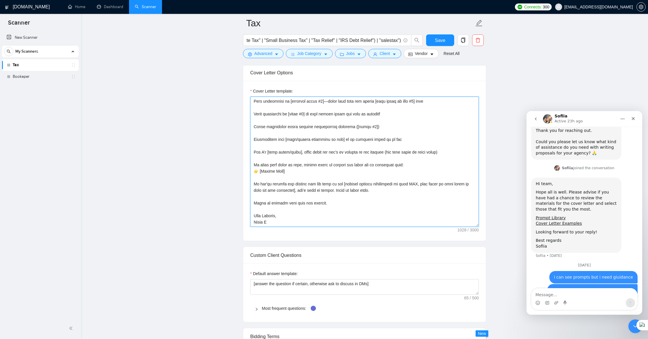
drag, startPoint x: 280, startPoint y: 171, endPoint x: 261, endPoint y: 171, distance: 18.5
click at [261, 171] on textarea "Cover Letter template:" at bounding box center [364, 162] width 229 height 130
paste textarea "https://www.upwork.com/freelancers/~018b7a4ed054a56d22?mp_source=share"
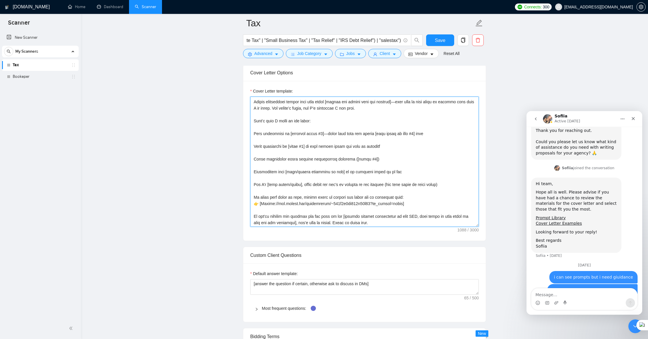
scroll to position [0, 0]
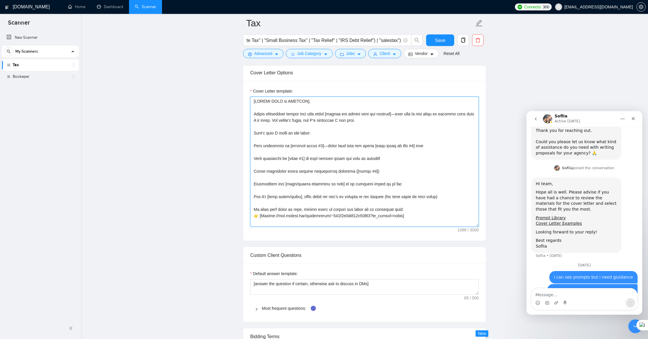
drag, startPoint x: 283, startPoint y: 223, endPoint x: 254, endPoint y: 104, distance: 122.6
click at [250, 98] on textarea "Cover Letter template:" at bounding box center [364, 162] width 229 height 130
paste textarea "Hi [CLIENT NAME], Saw your job post about [INSERT KEY TASK OR FORM – e.g., 1065…"
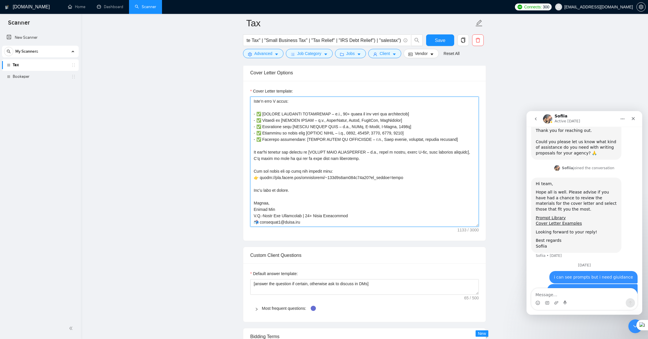
scroll to position [38, 0]
click at [276, 215] on textarea "Cover Letter template:" at bounding box center [364, 162] width 229 height 130
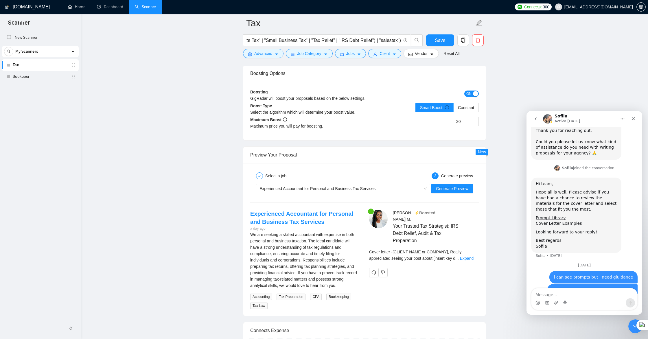
scroll to position [777, 0]
click at [456, 190] on span "Generate Preview" at bounding box center [452, 188] width 32 height 6
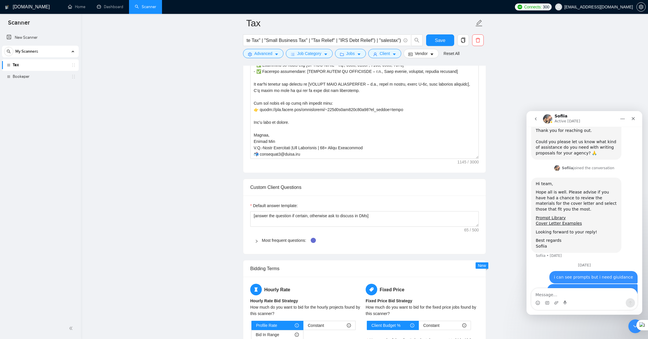
scroll to position [443, 0]
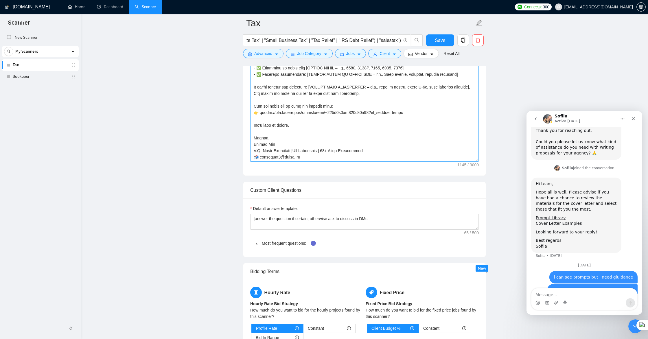
drag, startPoint x: 276, startPoint y: 144, endPoint x: 263, endPoint y: 144, distance: 12.5
click at [263, 144] on textarea "Cover Letter template:" at bounding box center [364, 97] width 229 height 130
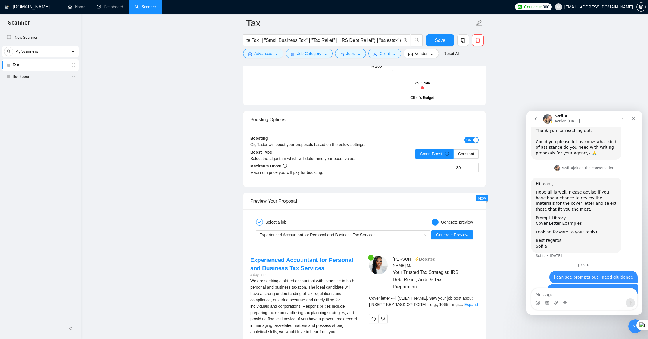
scroll to position [730, 0]
type textarea "Hi [CLIENT NAME], Saw your job post about [INSERT KEY TASK OR FORM – e.g., 1065…"
click at [469, 141] on span "ON" at bounding box center [468, 140] width 5 height 6
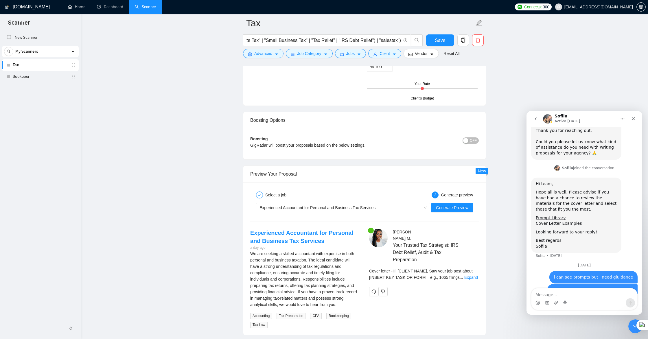
click at [468, 141] on div "button" at bounding box center [465, 140] width 5 height 5
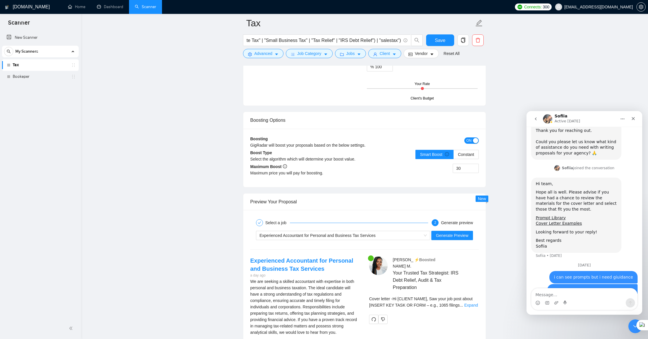
click at [464, 159] on div "Smart Boost Constant" at bounding box center [447, 158] width 63 height 16
click at [465, 157] on label "Constant" at bounding box center [466, 154] width 25 height 9
click at [454, 156] on input "Constant" at bounding box center [454, 156] width 0 height 0
click at [452, 236] on span "Generate Preview" at bounding box center [452, 235] width 32 height 6
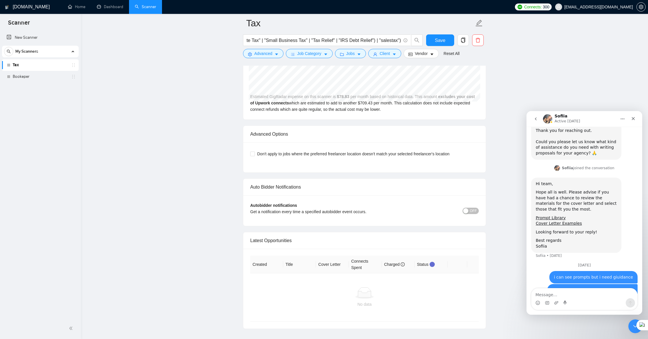
scroll to position [1091, 0]
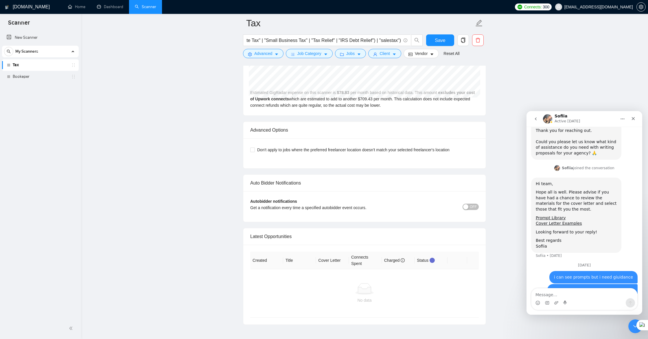
click at [471, 208] on span "OFF" at bounding box center [473, 207] width 7 height 6
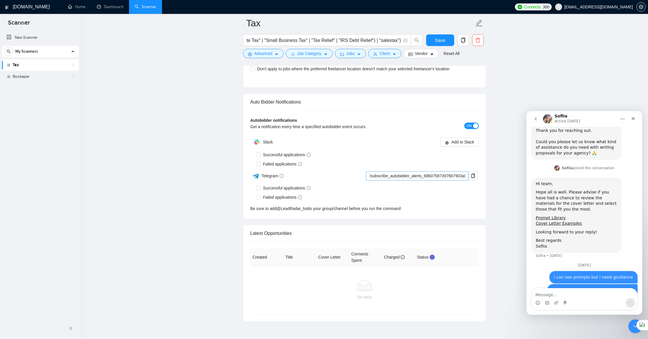
scroll to position [1173, 0]
click at [453, 141] on span "Add to Slack" at bounding box center [462, 140] width 23 height 6
click at [259, 153] on input "Successful applications" at bounding box center [258, 153] width 4 height 4
checkbox input "true"
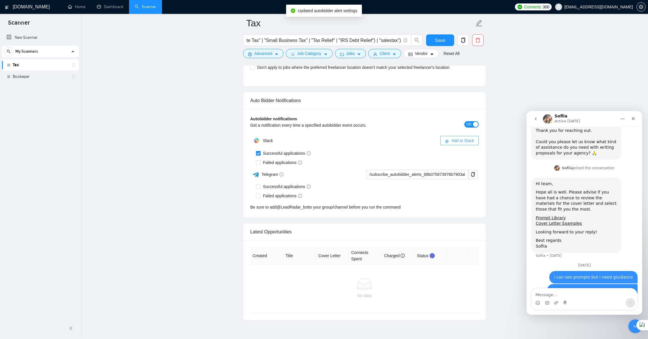
click at [459, 141] on span "Add to Slack" at bounding box center [462, 140] width 23 height 6
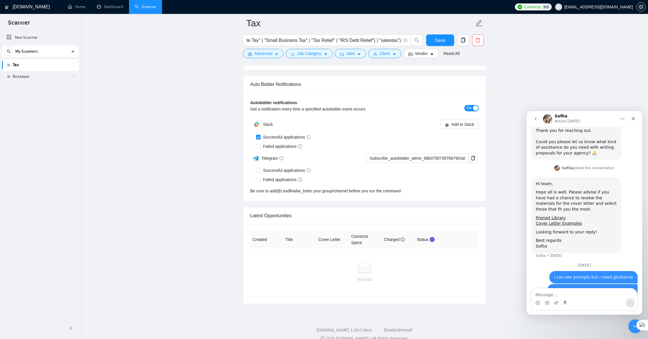
scroll to position [1199, 0]
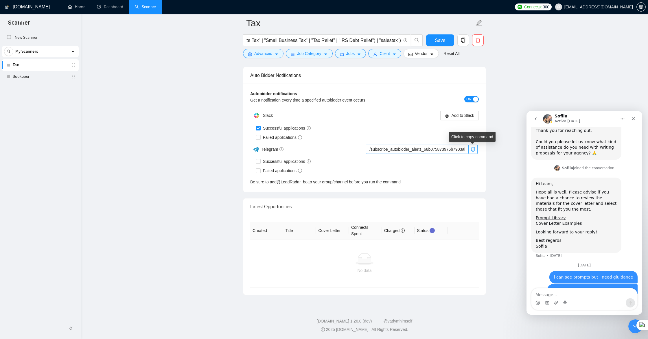
drag, startPoint x: 474, startPoint y: 147, endPoint x: 465, endPoint y: 148, distance: 9.1
click at [474, 147] on icon "copy" at bounding box center [473, 149] width 5 height 5
click at [258, 137] on input "Failed applications" at bounding box center [258, 137] width 4 height 4
checkbox input "true"
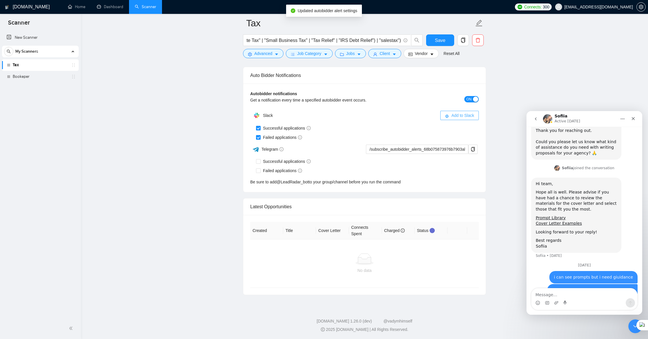
click at [464, 116] on span "Add to Slack" at bounding box center [462, 115] width 23 height 6
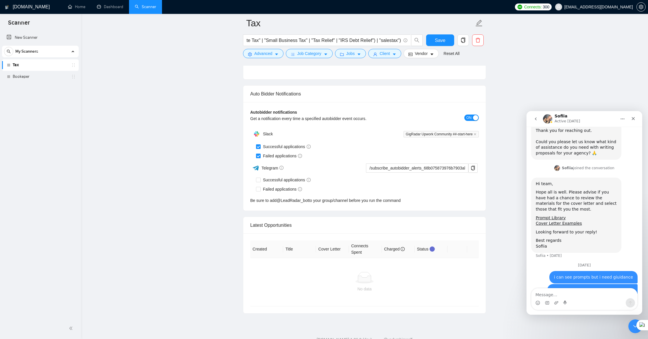
scroll to position [1412, 0]
drag, startPoint x: 260, startPoint y: 177, endPoint x: 261, endPoint y: 184, distance: 7.6
click at [260, 178] on span at bounding box center [258, 179] width 5 height 5
click at [260, 178] on input "Successful applications" at bounding box center [258, 179] width 4 height 4
checkbox input "true"
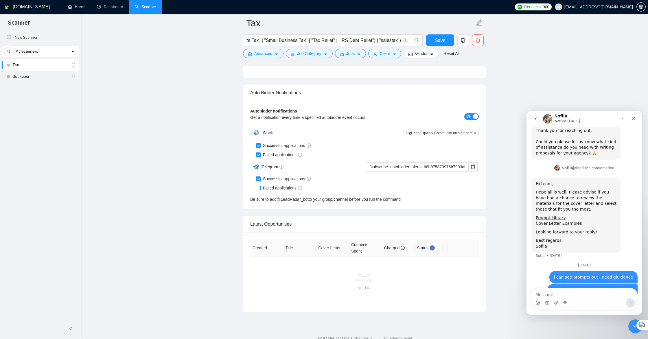
drag, startPoint x: 260, startPoint y: 186, endPoint x: 265, endPoint y: 188, distance: 5.8
click at [260, 186] on input "Failed applications" at bounding box center [258, 188] width 4 height 4
checkbox input "true"
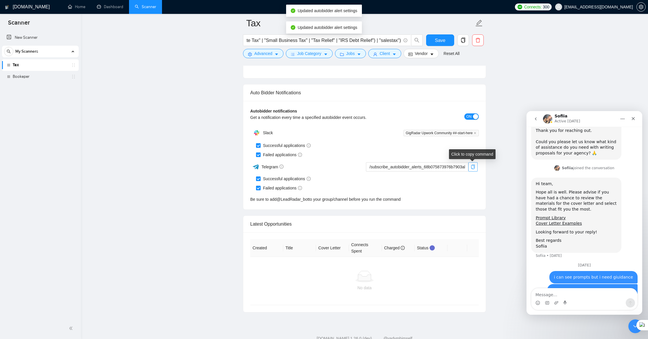
click at [473, 168] on icon "copy" at bounding box center [473, 167] width 5 height 5
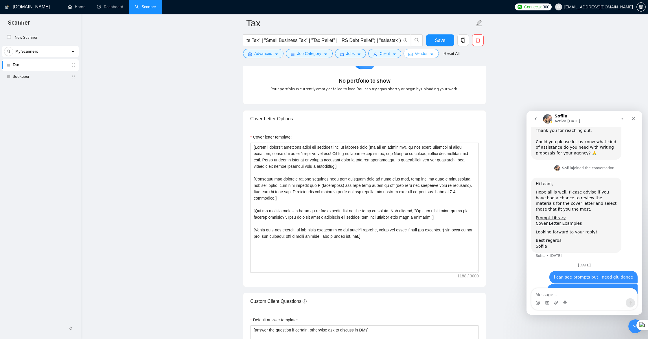
scroll to position [582, 0]
click at [441, 44] on button "Save" at bounding box center [440, 40] width 28 height 12
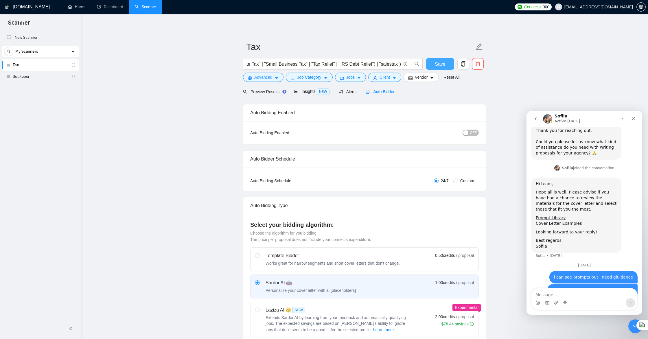
scroll to position [1, 0]
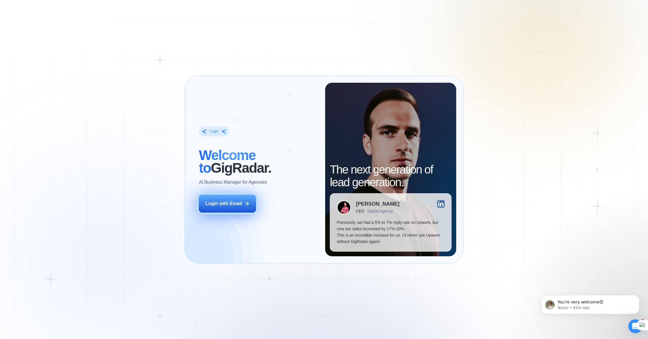
click at [226, 207] on button "Login with Email" at bounding box center [227, 204] width 57 height 18
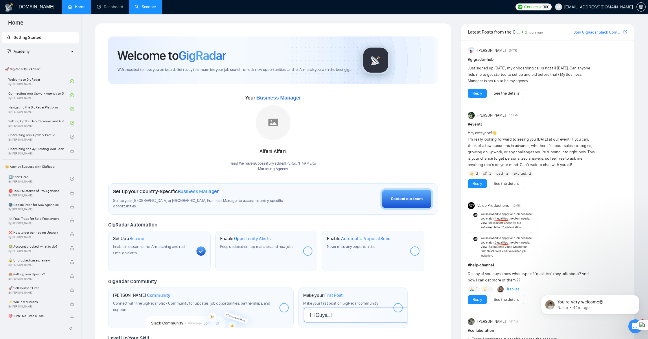
click at [149, 6] on link "Scanner" at bounding box center [145, 6] width 21 height 5
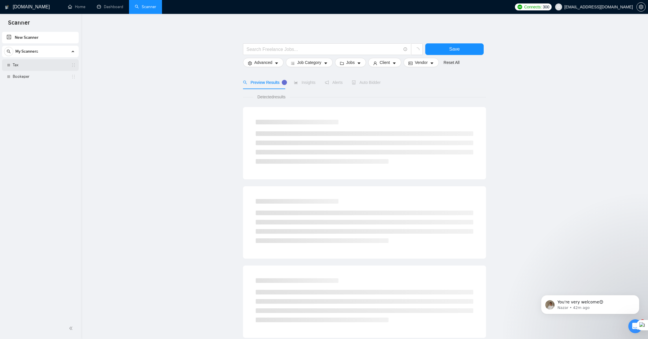
click at [38, 65] on link "Tax" at bounding box center [40, 65] width 55 height 12
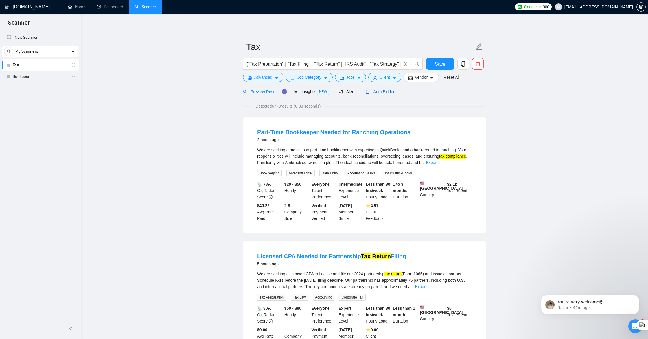
click at [370, 91] on icon "robot" at bounding box center [368, 92] width 4 height 4
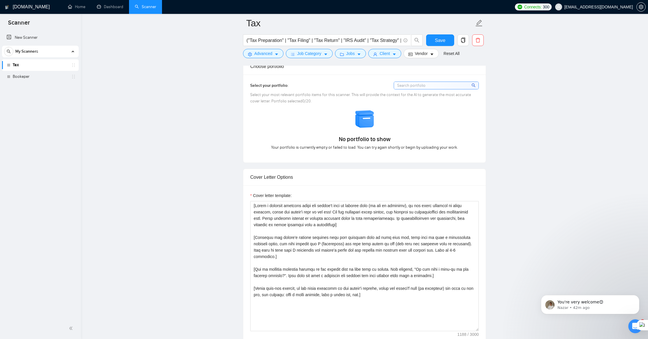
scroll to position [508, 0]
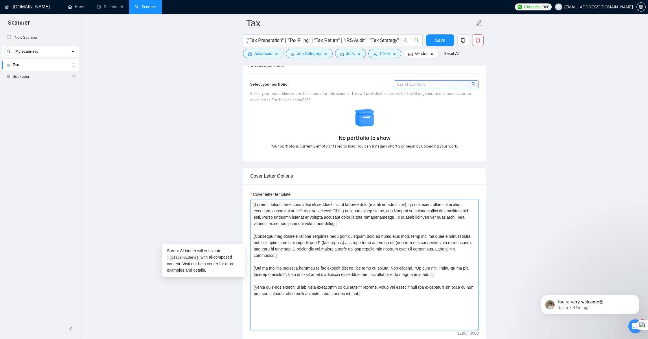
drag, startPoint x: 254, startPoint y: 206, endPoint x: 369, endPoint y: 302, distance: 149.9
click at [369, 302] on textarea "Cover letter template:" at bounding box center [364, 265] width 229 height 130
drag, startPoint x: 253, startPoint y: 205, endPoint x: 398, endPoint y: 300, distance: 173.4
click at [398, 300] on textarea "Cover letter template:" at bounding box center [364, 265] width 229 height 130
paste textarea "Hi [CLIENT NAME], Saw your job post about [INSERT KEY TASK OR FORM – e.g., 1065…"
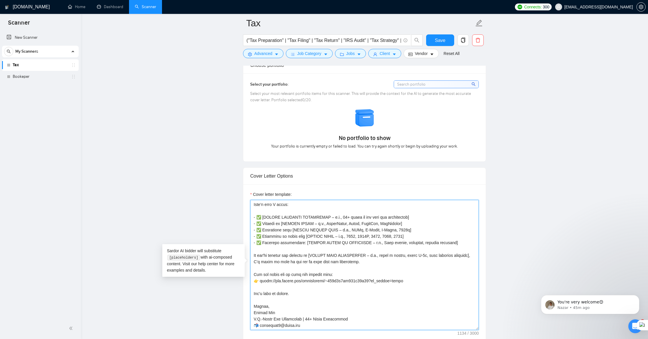
scroll to position [38, 0]
drag, startPoint x: 274, startPoint y: 313, endPoint x: 264, endPoint y: 313, distance: 10.7
click at [264, 313] on textarea "Cover letter template:" at bounding box center [364, 265] width 229 height 130
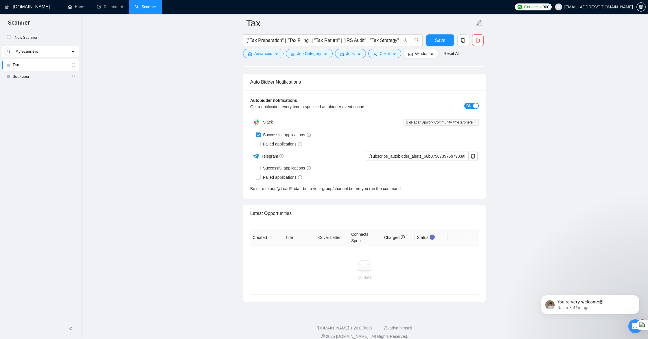
scroll to position [1346, 0]
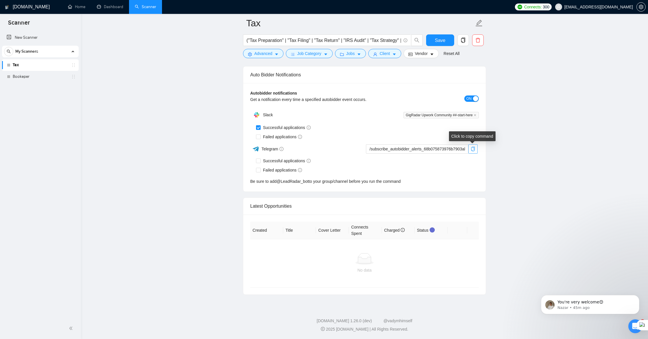
type textarea "Hi [CLIENT NAME], Saw your job post about [INSERT KEY TASK OR FORM – e.g., 1065…"
click at [473, 149] on icon "copy" at bounding box center [473, 149] width 5 height 5
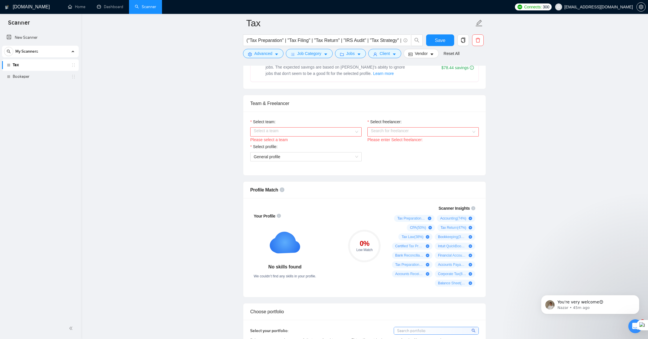
scroll to position [255, 0]
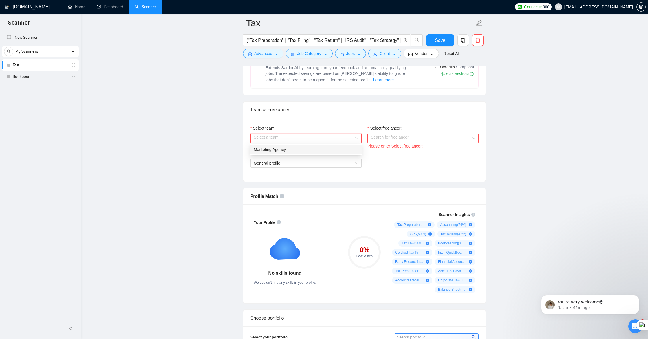
click at [330, 139] on input "Select team:" at bounding box center [304, 138] width 100 height 9
click at [318, 148] on div "Marketing Agency" at bounding box center [306, 149] width 104 height 6
click at [395, 139] on input "Select freelancer:" at bounding box center [421, 138] width 100 height 9
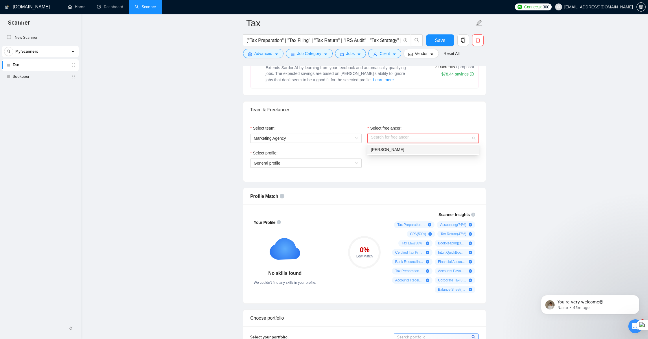
click at [388, 152] on div "[PERSON_NAME]" at bounding box center [423, 149] width 104 height 6
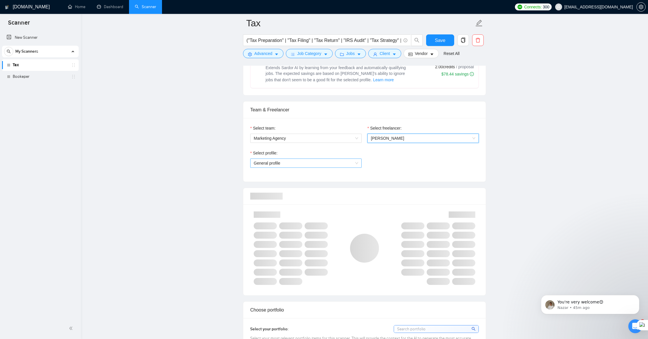
click at [296, 163] on span "General profile" at bounding box center [306, 163] width 104 height 9
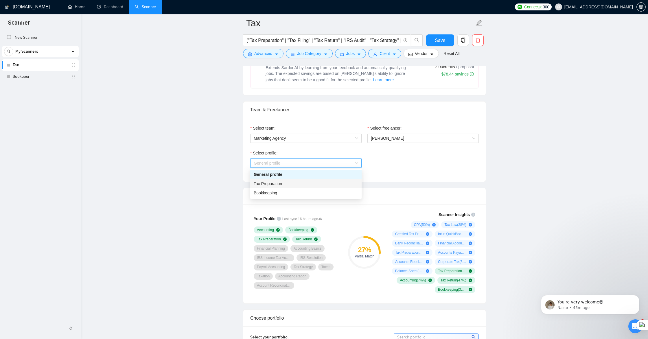
click at [288, 184] on div "Tax Preparation" at bounding box center [306, 184] width 104 height 6
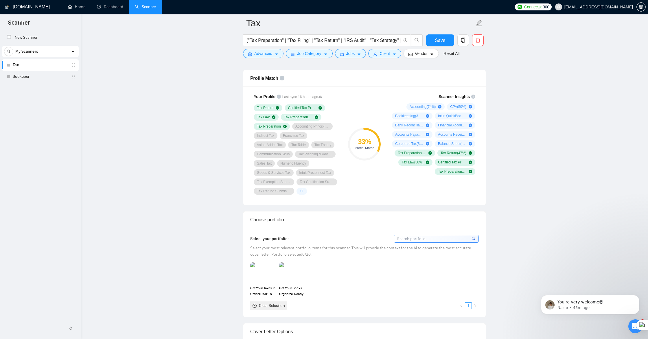
scroll to position [383, 0]
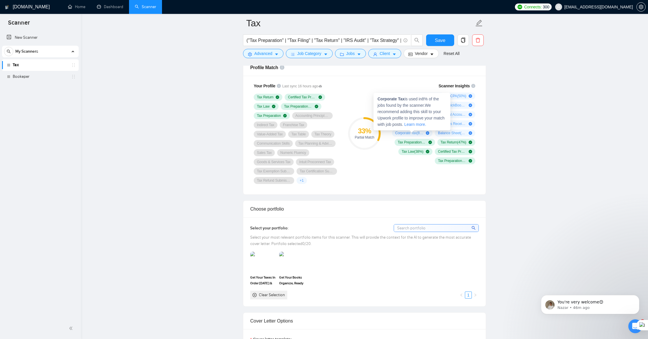
click at [429, 134] on icon "plus-circle" at bounding box center [427, 132] width 3 height 3
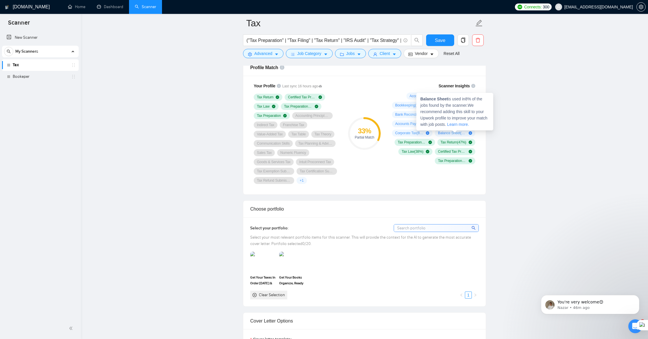
click at [471, 133] on icon "plus-circle" at bounding box center [470, 132] width 3 height 3
click at [470, 134] on icon "plus-circle" at bounding box center [470, 132] width 3 height 3
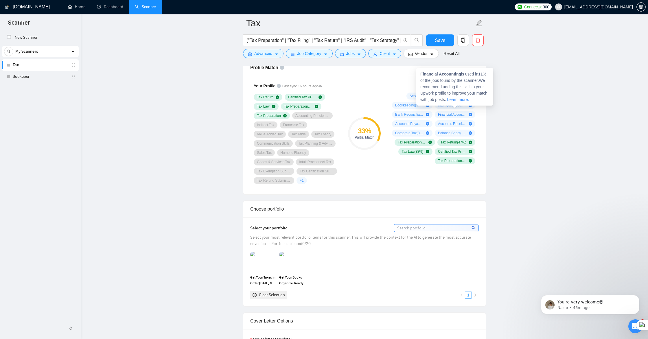
click at [470, 114] on icon "plus-circle" at bounding box center [470, 114] width 3 height 3
click at [440, 40] on span "Save" at bounding box center [440, 40] width 10 height 7
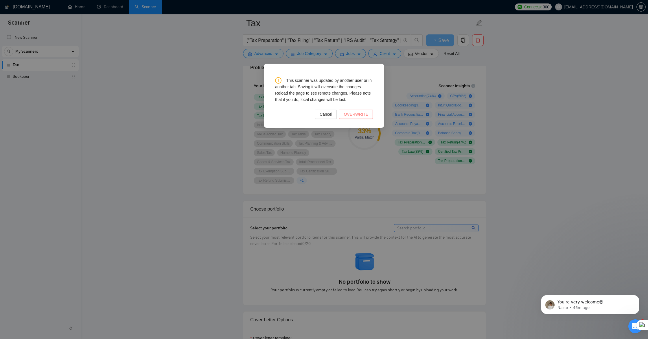
click at [356, 115] on span "OVERWRITE" at bounding box center [356, 114] width 25 height 6
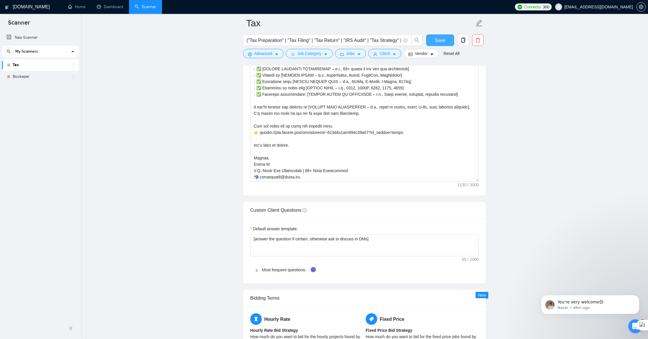
scroll to position [677, 0]
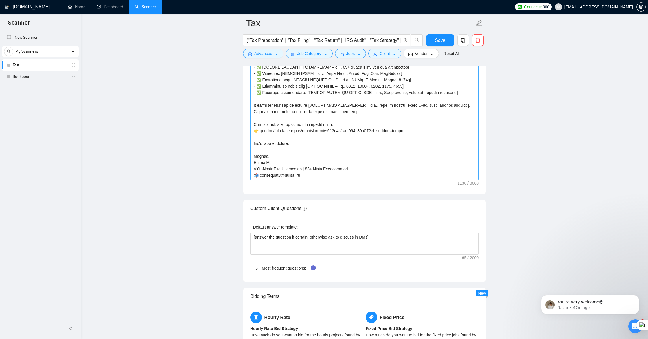
click at [276, 169] on textarea "Cover letter template:" at bounding box center [364, 115] width 229 height 130
click at [297, 169] on textarea "Cover letter template:" at bounding box center [364, 115] width 229 height 130
drag, startPoint x: 299, startPoint y: 176, endPoint x: 252, endPoint y: 176, distance: 46.6
click at [252, 176] on textarea "Cover letter template:" at bounding box center [364, 115] width 229 height 130
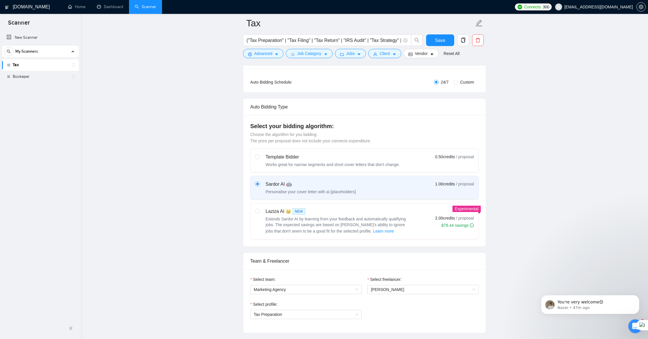
scroll to position [0, 0]
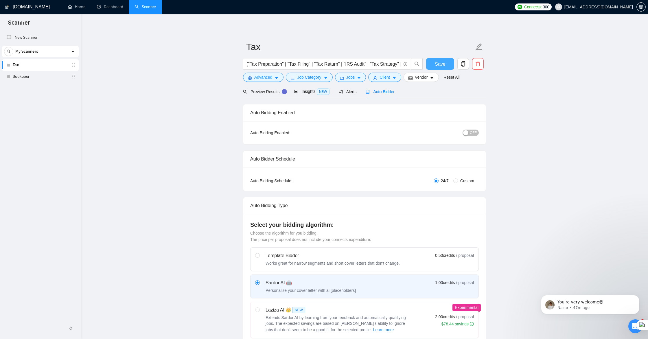
type textarea "Hi [CLIENT NAME], Saw your job post about [INSERT KEY TASK OR FORM – e.g., 1065…"
drag, startPoint x: 444, startPoint y: 63, endPoint x: 440, endPoint y: 64, distance: 3.2
click at [443, 63] on span "Save" at bounding box center [440, 63] width 10 height 7
click at [470, 133] on button "OFF" at bounding box center [471, 133] width 16 height 6
click at [441, 67] on span "Save" at bounding box center [440, 63] width 10 height 7
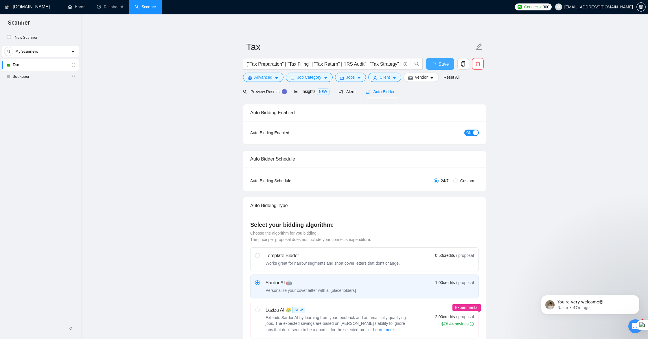
checkbox input "true"
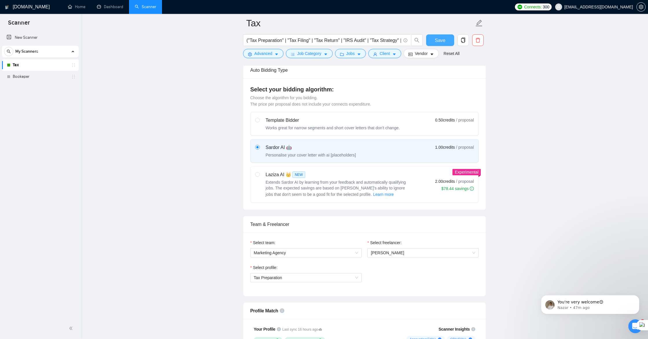
scroll to position [141, 0]
click at [348, 126] on div "Works great for narrow segments and short cover letters that don't change." at bounding box center [333, 127] width 134 height 6
click at [259, 120] on input "radio" at bounding box center [257, 118] width 4 height 4
radio input "true"
radio input "false"
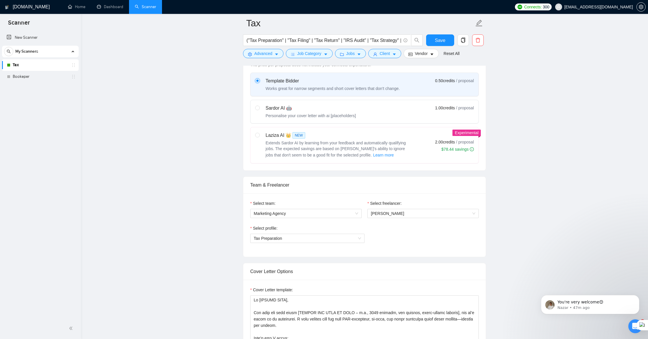
scroll to position [175, 0]
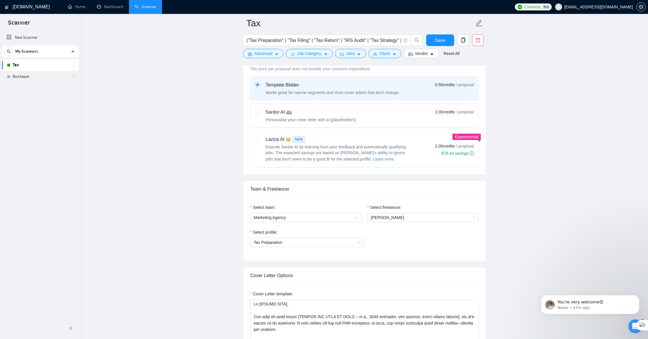
click at [361, 120] on div "Sardor AI 🤖 Personalise your cover letter with ai [placeholders] 1.00 credits /…" at bounding box center [364, 116] width 219 height 14
click at [259, 114] on input "radio" at bounding box center [257, 112] width 4 height 4
radio input "true"
radio input "false"
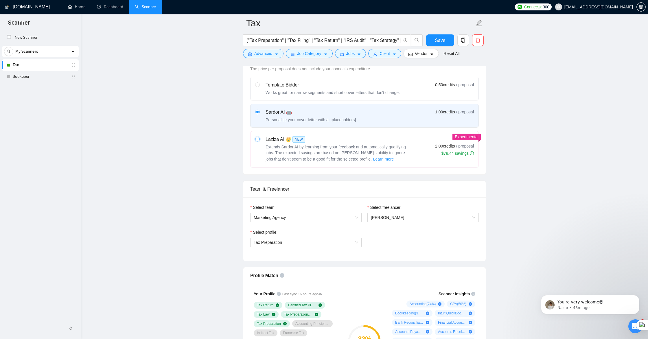
click at [257, 140] on input "radio" at bounding box center [257, 139] width 4 height 4
radio input "true"
radio input "false"
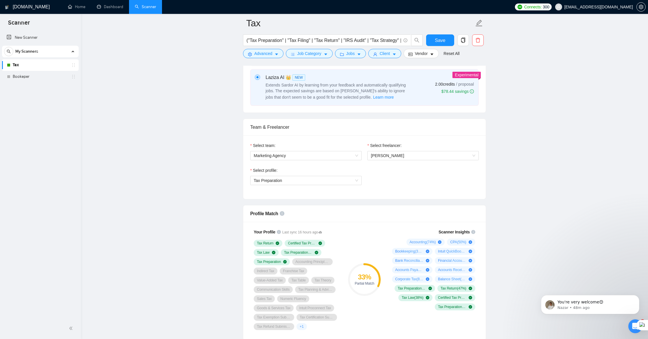
scroll to position [238, 0]
click at [376, 96] on span "Learn more" at bounding box center [383, 96] width 21 height 6
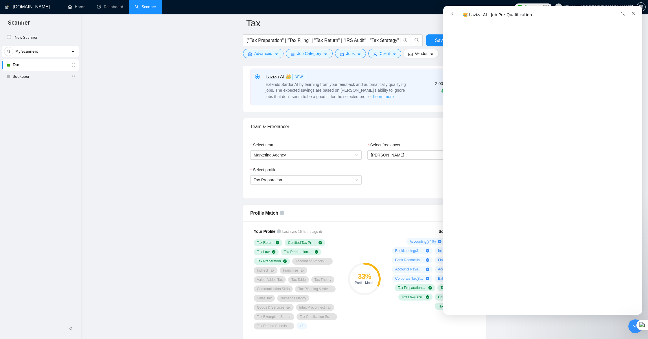
scroll to position [406, 0]
click at [633, 13] on icon "Close" at bounding box center [633, 13] width 5 height 5
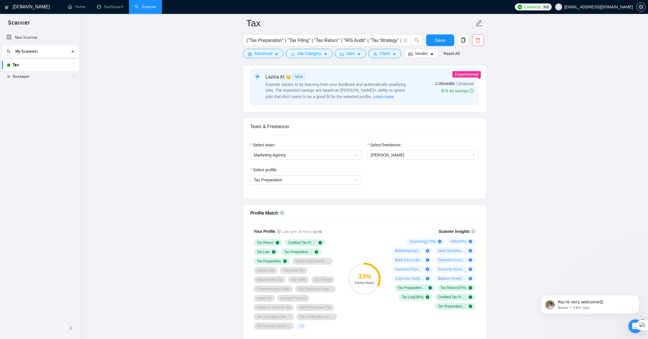
scroll to position [0, 0]
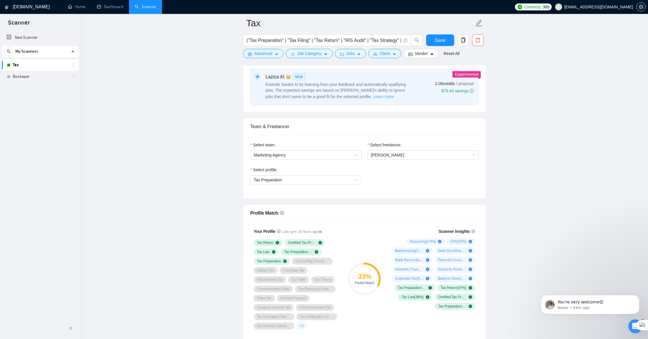
click at [373, 96] on span "Learn more" at bounding box center [383, 96] width 21 height 6
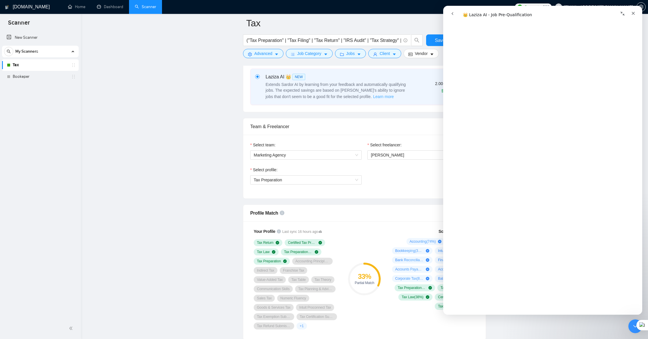
scroll to position [700, 0]
click at [632, 14] on icon "Close" at bounding box center [633, 13] width 3 height 3
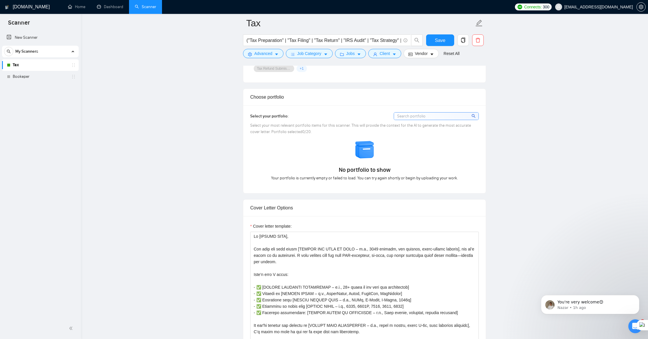
scroll to position [530, 0]
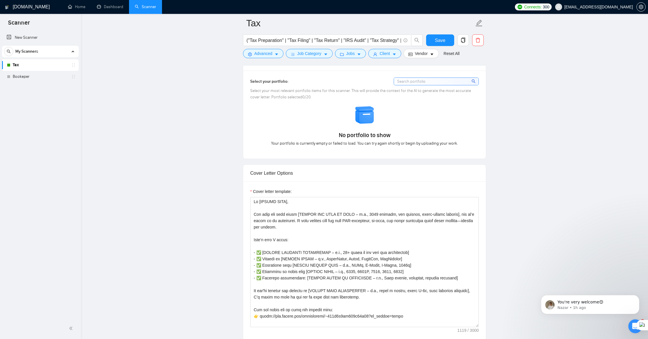
click at [449, 82] on input at bounding box center [436, 81] width 84 height 7
click at [368, 120] on img at bounding box center [365, 115] width 20 height 20
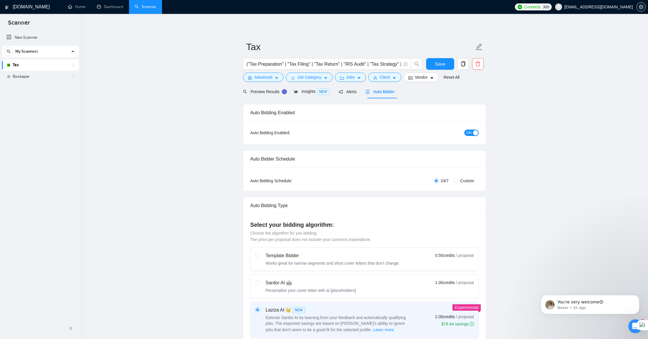
scroll to position [0, 0]
click at [345, 93] on span "Alerts" at bounding box center [348, 91] width 18 height 5
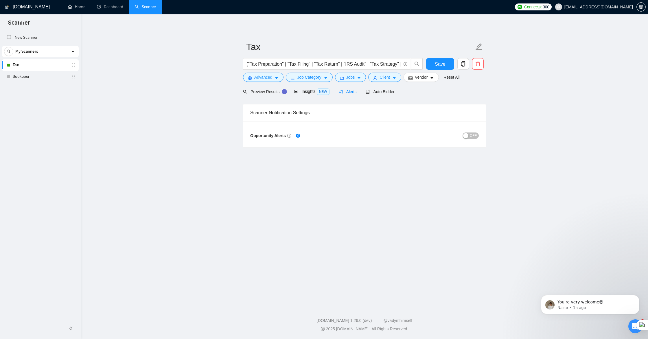
click at [469, 137] on button "OFF" at bounding box center [471, 136] width 16 height 6
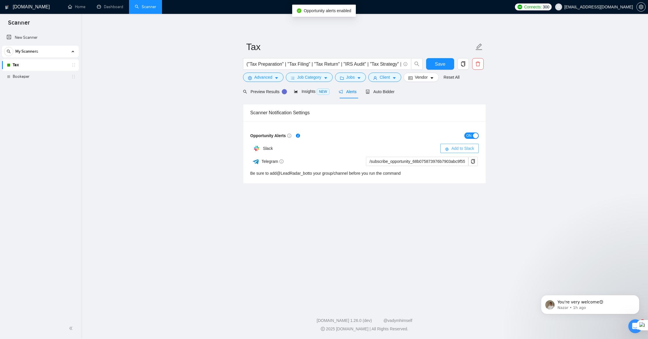
click at [447, 150] on icon "slack" at bounding box center [446, 149] width 3 height 3
click at [381, 93] on span "Auto Bidder" at bounding box center [380, 91] width 29 height 5
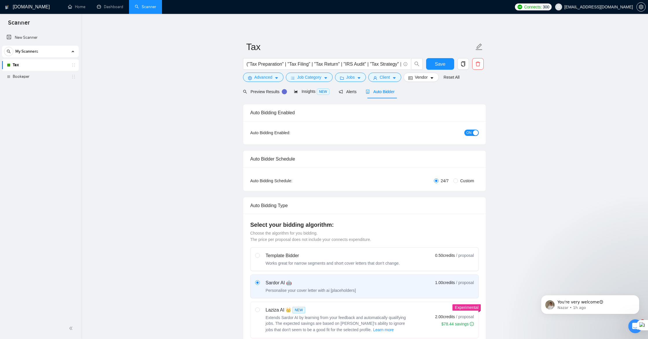
checkbox input "true"
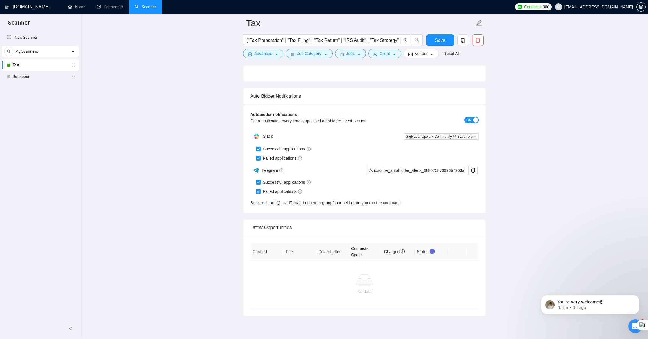
scroll to position [1344, 0]
click at [434, 135] on span "GigRadar Upwork Community ##-start-here" at bounding box center [441, 136] width 75 height 6
click at [440, 137] on span "GigRadar Upwork Community ##-start-here" at bounding box center [441, 136] width 75 height 6
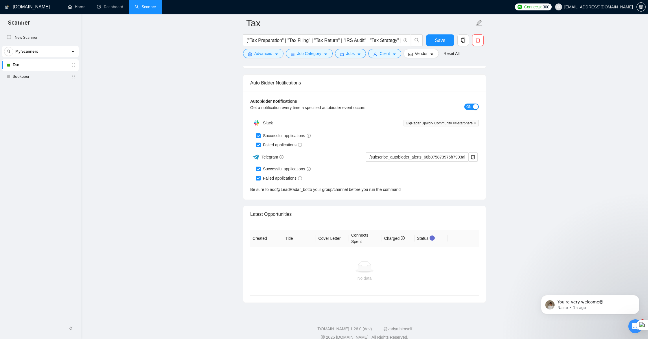
scroll to position [1358, 0]
click at [439, 40] on span "Save" at bounding box center [440, 40] width 10 height 7
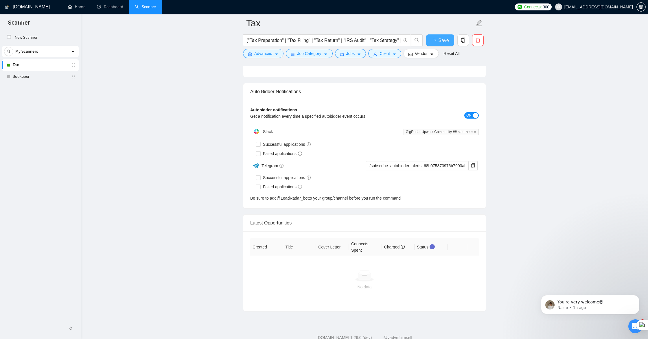
checkbox input "true"
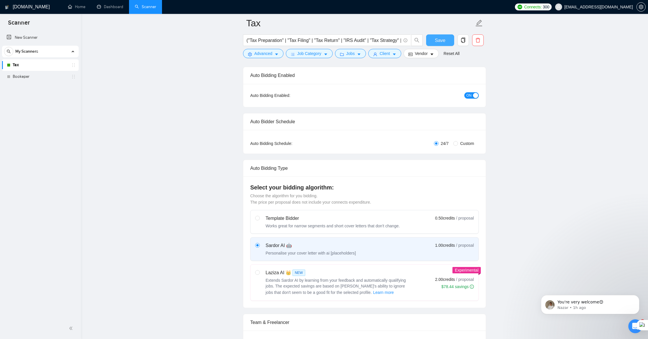
scroll to position [0, 0]
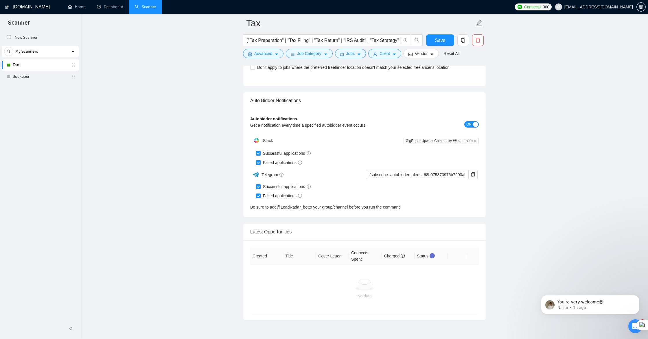
scroll to position [1365, 0]
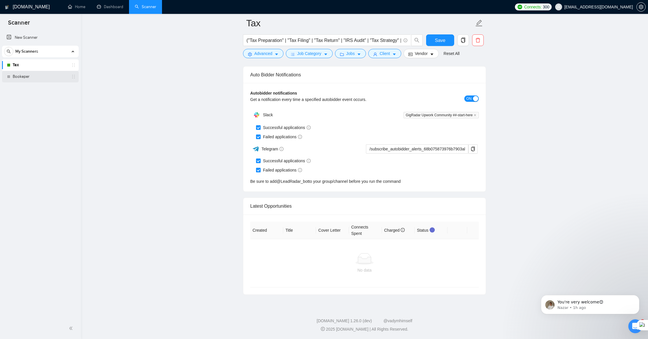
click at [24, 76] on link "Bookeper" at bounding box center [40, 77] width 55 height 12
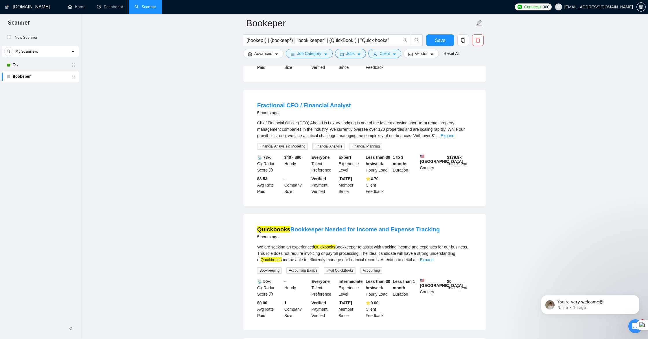
scroll to position [531, 0]
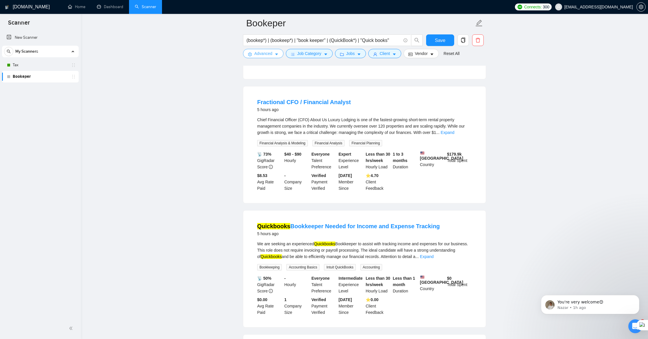
click at [262, 55] on span "Advanced" at bounding box center [263, 53] width 18 height 6
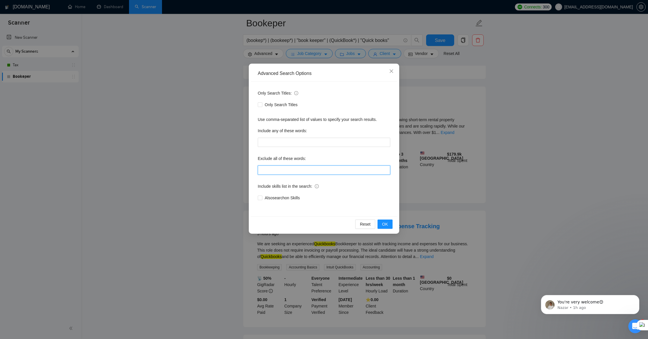
click at [297, 170] on input "text" at bounding box center [324, 170] width 133 height 9
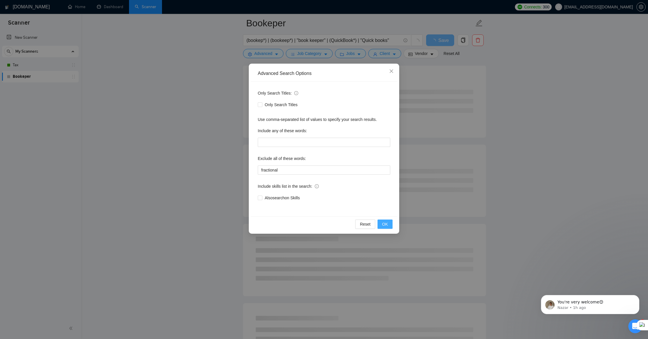
click at [385, 225] on span "OK" at bounding box center [385, 224] width 6 height 6
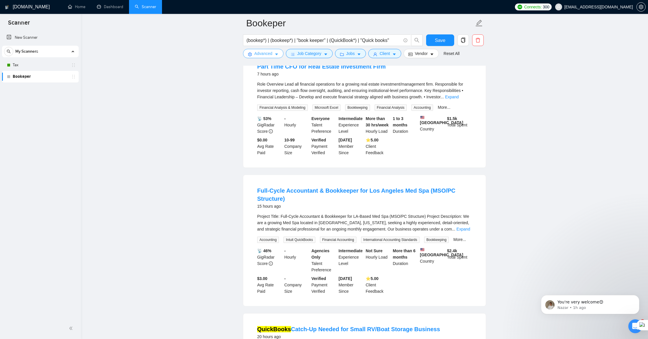
scroll to position [816, 0]
click at [272, 54] on span "Advanced" at bounding box center [263, 53] width 18 height 6
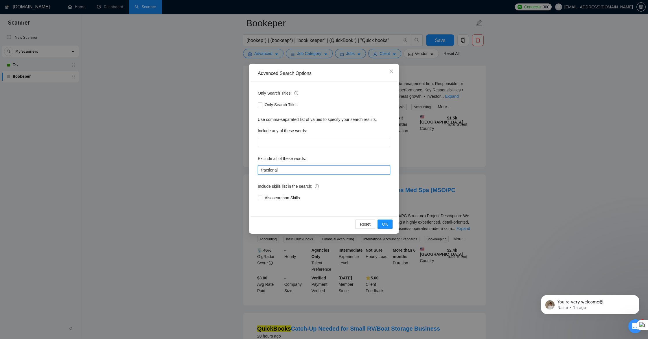
drag, startPoint x: 282, startPoint y: 170, endPoint x: 257, endPoint y: 167, distance: 25.0
click at [257, 167] on div "Only Search Titles: Only Search Titles Use comma-separated list of values to sp…" at bounding box center [324, 149] width 146 height 135
type input "cfo"
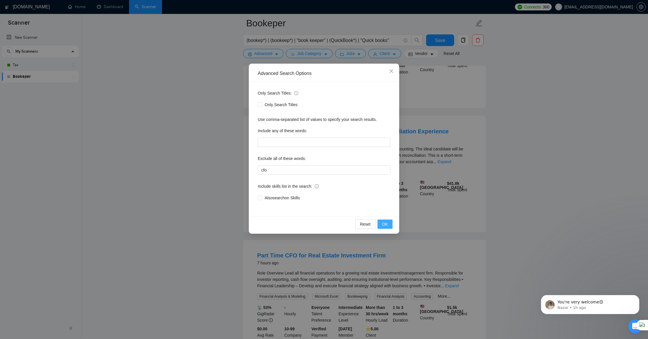
drag, startPoint x: 385, startPoint y: 226, endPoint x: 381, endPoint y: 225, distance: 4.8
click at [385, 226] on span "OK" at bounding box center [385, 224] width 6 height 6
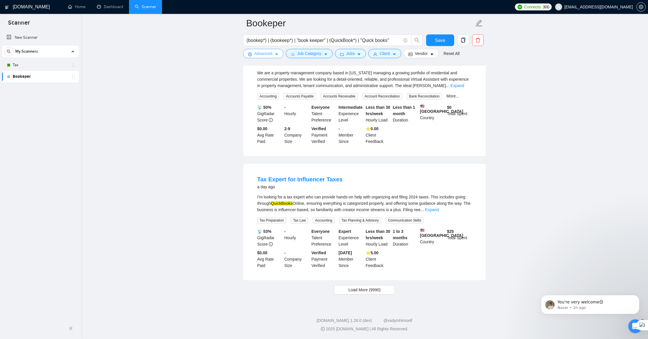
scroll to position [1129, 0]
click at [373, 290] on span "Load More (9990)" at bounding box center [364, 290] width 32 height 6
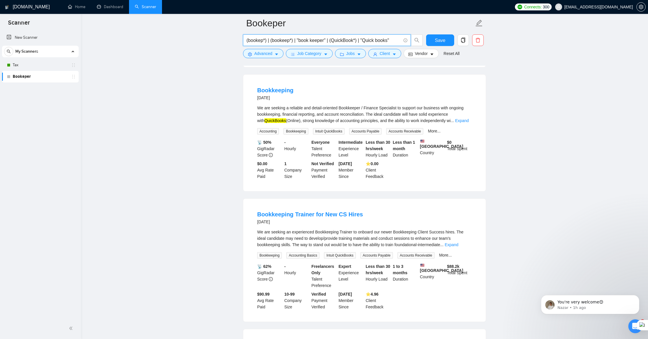
scroll to position [1811, 0]
click at [374, 40] on input "(bookep*) | (bookeep*) | "book keeper" | (QuickBook*) | "Quick books"" at bounding box center [324, 40] width 155 height 7
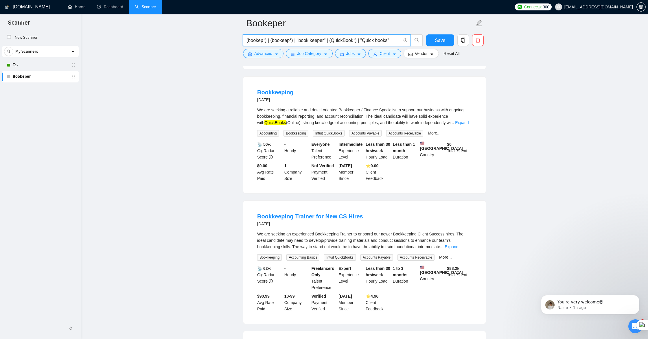
click at [396, 40] on input "(bookep*) | (bookeep*) | "book keeper" | (QuickBook*) | "Quick books"" at bounding box center [324, 40] width 155 height 7
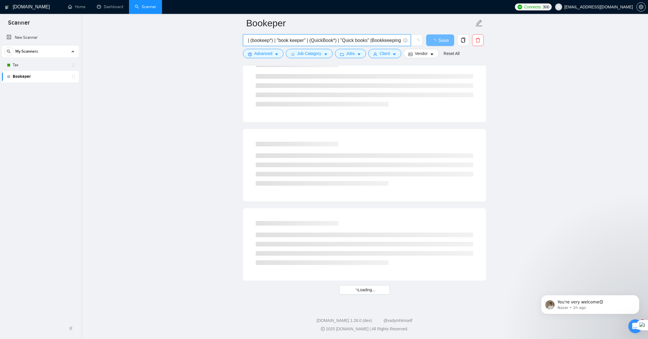
scroll to position [1129, 0]
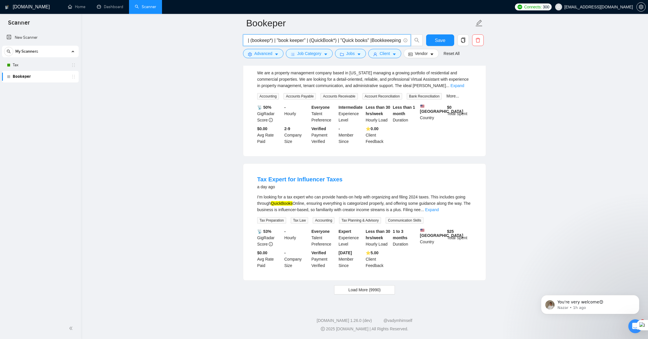
click at [372, 39] on input "(bookep*) | (bookeep*) | "book keeper" | (QuickBook*) | "Quick books" |Bookkeee…" at bounding box center [324, 40] width 155 height 7
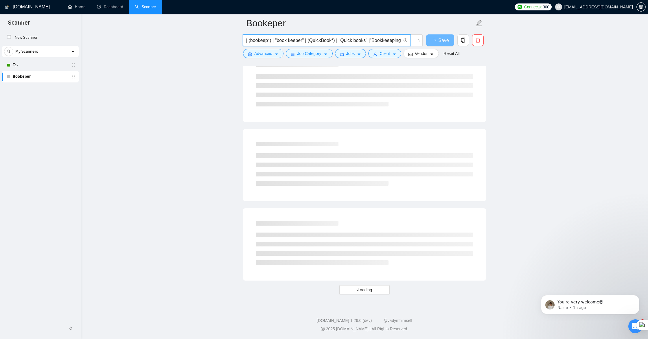
scroll to position [626, 0]
click at [398, 39] on input "(bookep*) | (bookeep*) | "book keeper" | (QuickBook*) | "Quick books" |"Bookkee…" at bounding box center [324, 40] width 155 height 7
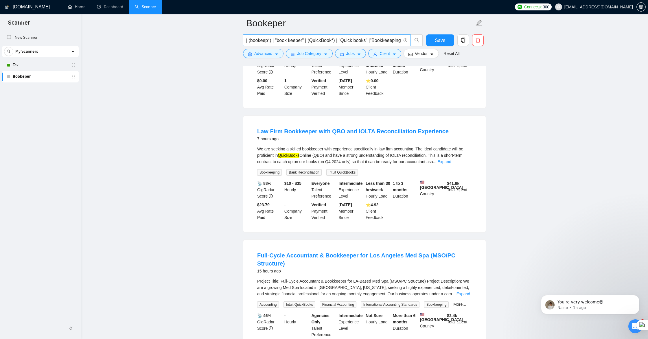
scroll to position [0, 27]
click at [401, 40] on span "(bookep*) | (bookeep*) | "book keeper" | (QuickBook*) | "Quick books" |"Bookkee…" at bounding box center [327, 40] width 168 height 12
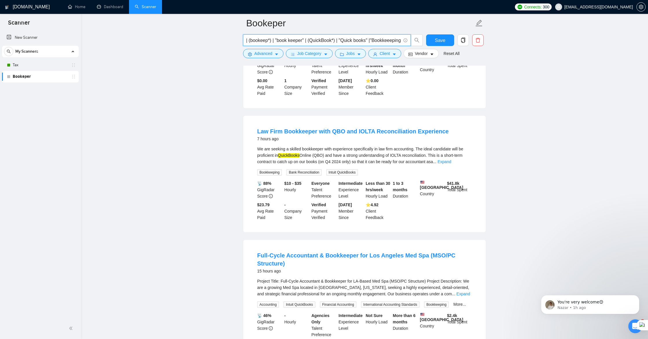
click at [400, 39] on input "(bookep*) | (bookeep*) | "book keeper" | (QuickBook*) | "Quick books" |"Bookkee…" at bounding box center [324, 40] width 155 height 7
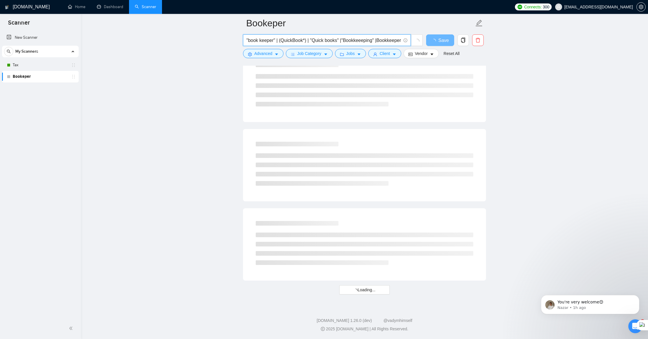
click at [377, 39] on input "(bookep*) | (bookeep*) | "book keeper" | (QuickBook*) | "Quick books" |"Bookkee…" at bounding box center [324, 40] width 155 height 7
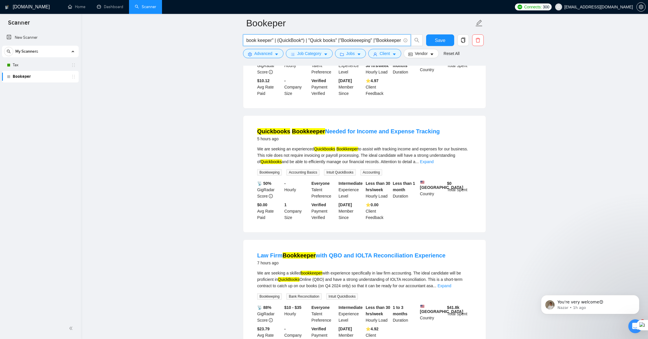
click at [400, 40] on input "(bookep*) | (bookeep*) | "book keeper" | (QuickBook*) | "Quick books" |"Bookkee…" at bounding box center [324, 40] width 155 height 7
click at [400, 39] on input "(bookep*) | (bookeep*) | "book keeper" | (QuickBook*) | "Quick books" |"Bookkee…" at bounding box center [324, 40] width 155 height 7
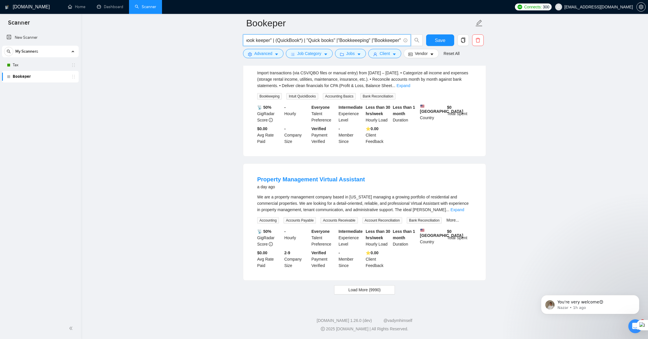
scroll to position [1129, 0]
type input "(bookep*) | (bookeep*) | "book keeper" | (QuickBook*) | "Quick books" |"Bookkee…"
click at [360, 292] on span "Load More (9990)" at bounding box center [364, 290] width 32 height 6
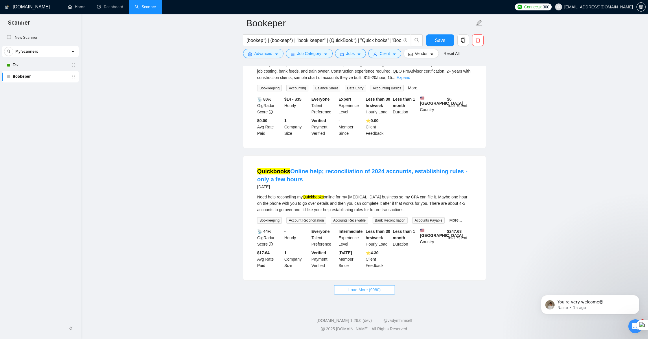
scroll to position [2419, 0]
click at [361, 293] on span "Load More (9980)" at bounding box center [364, 290] width 32 height 6
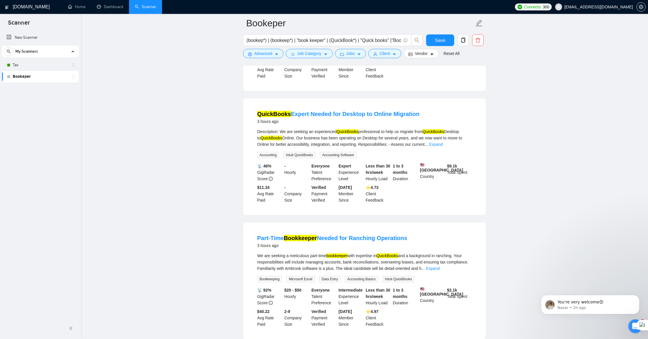
scroll to position [0, 0]
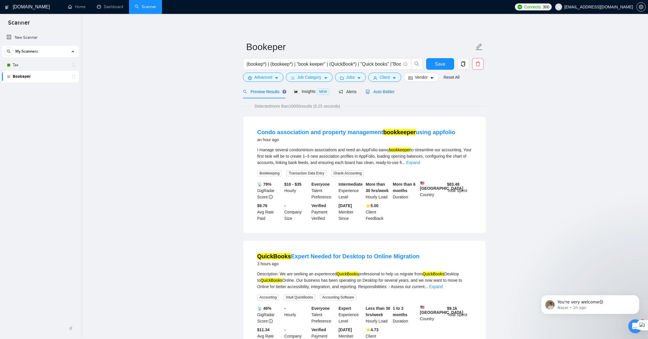
click at [387, 93] on span "Auto Bidder" at bounding box center [380, 91] width 29 height 5
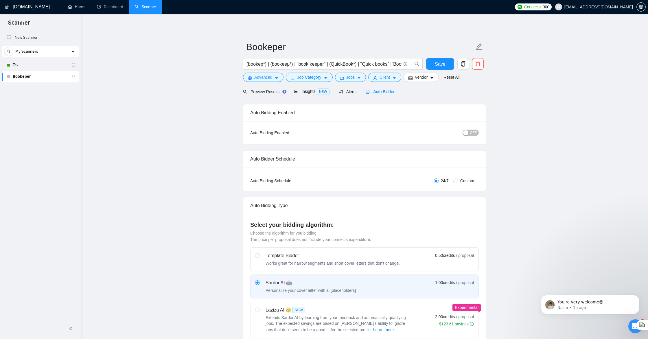
click at [472, 135] on span "OFF" at bounding box center [473, 133] width 7 height 6
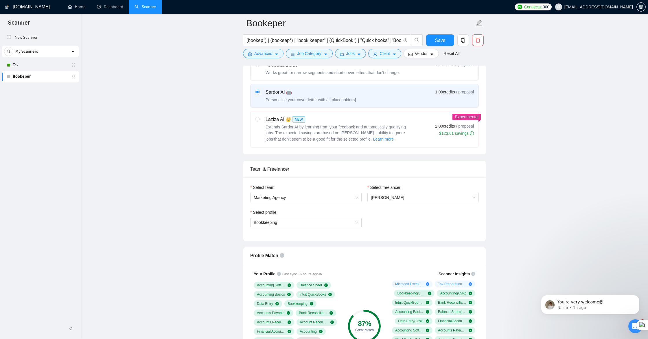
scroll to position [199, 0]
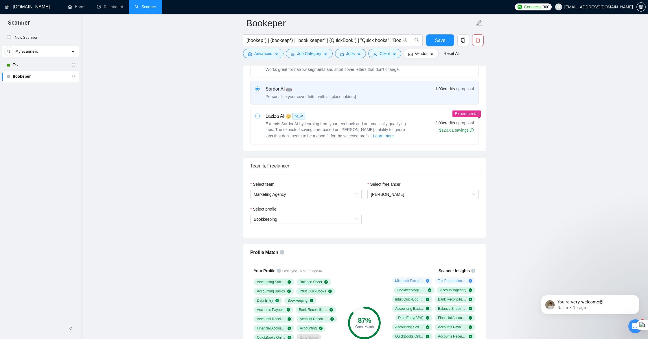
click at [257, 116] on input "radio" at bounding box center [257, 116] width 4 height 4
radio input "true"
radio input "false"
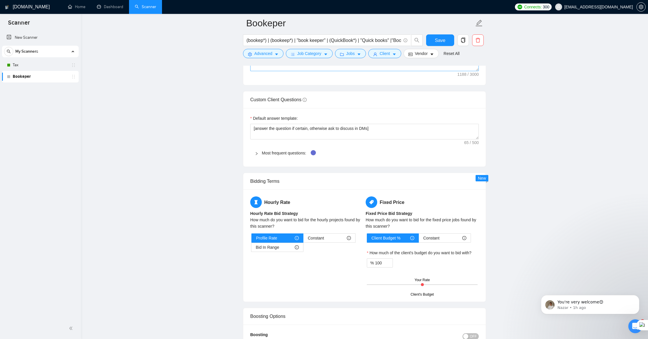
scroll to position [799, 0]
